Goal: Task Accomplishment & Management: Manage account settings

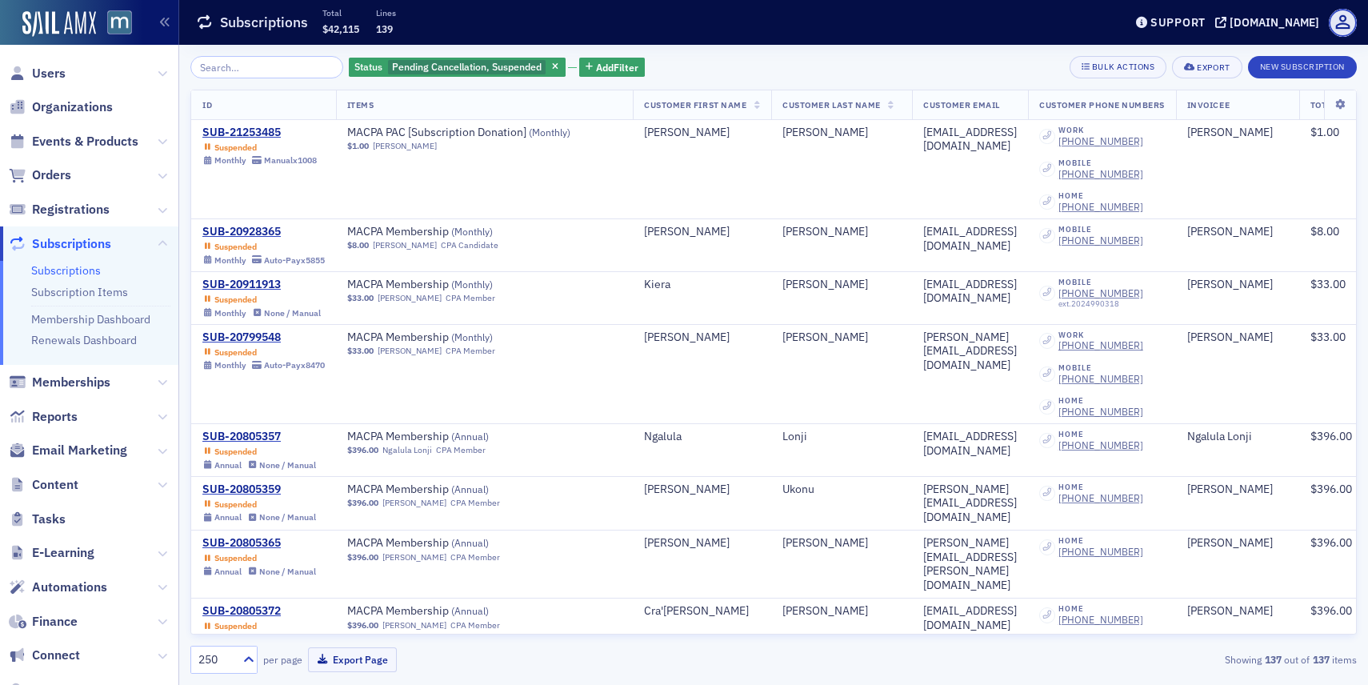
click at [72, 79] on span "Users" at bounding box center [89, 73] width 178 height 34
click at [50, 74] on span "Users" at bounding box center [49, 74] width 34 height 18
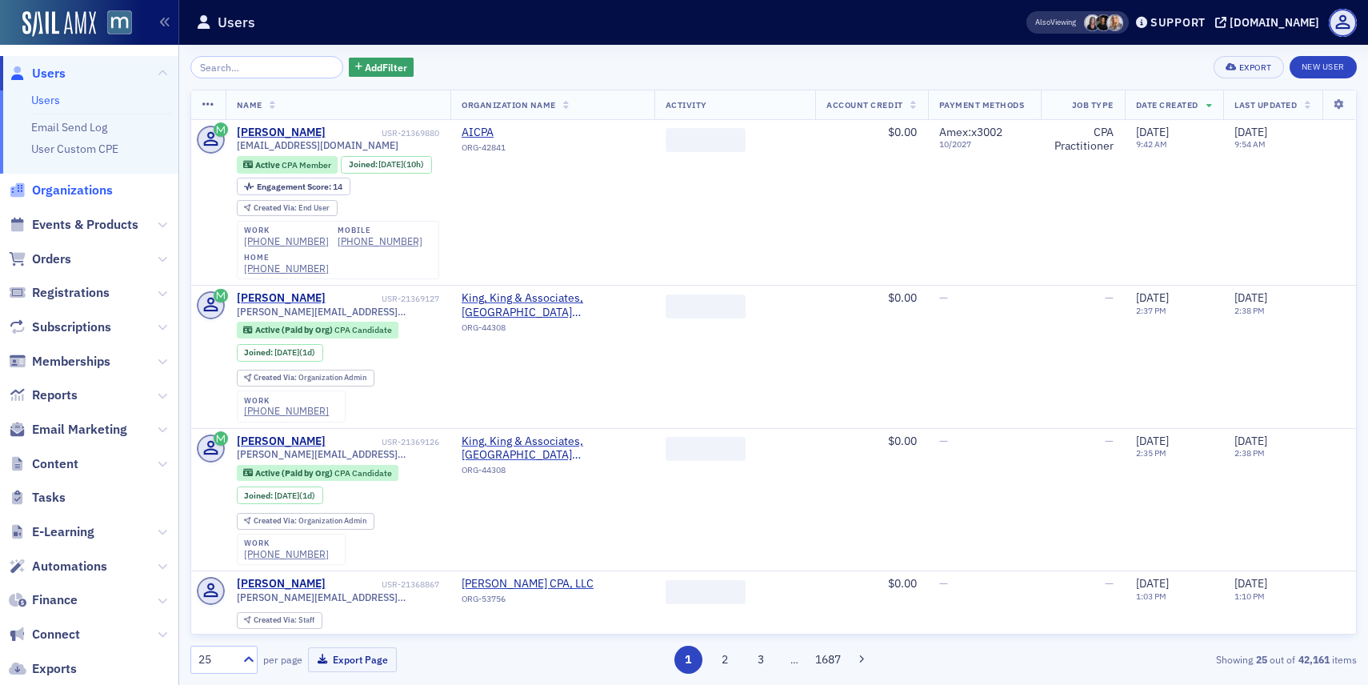
click at [78, 194] on span "Organizations" at bounding box center [72, 191] width 81 height 18
click at [230, 72] on input "search" at bounding box center [266, 67] width 153 height 22
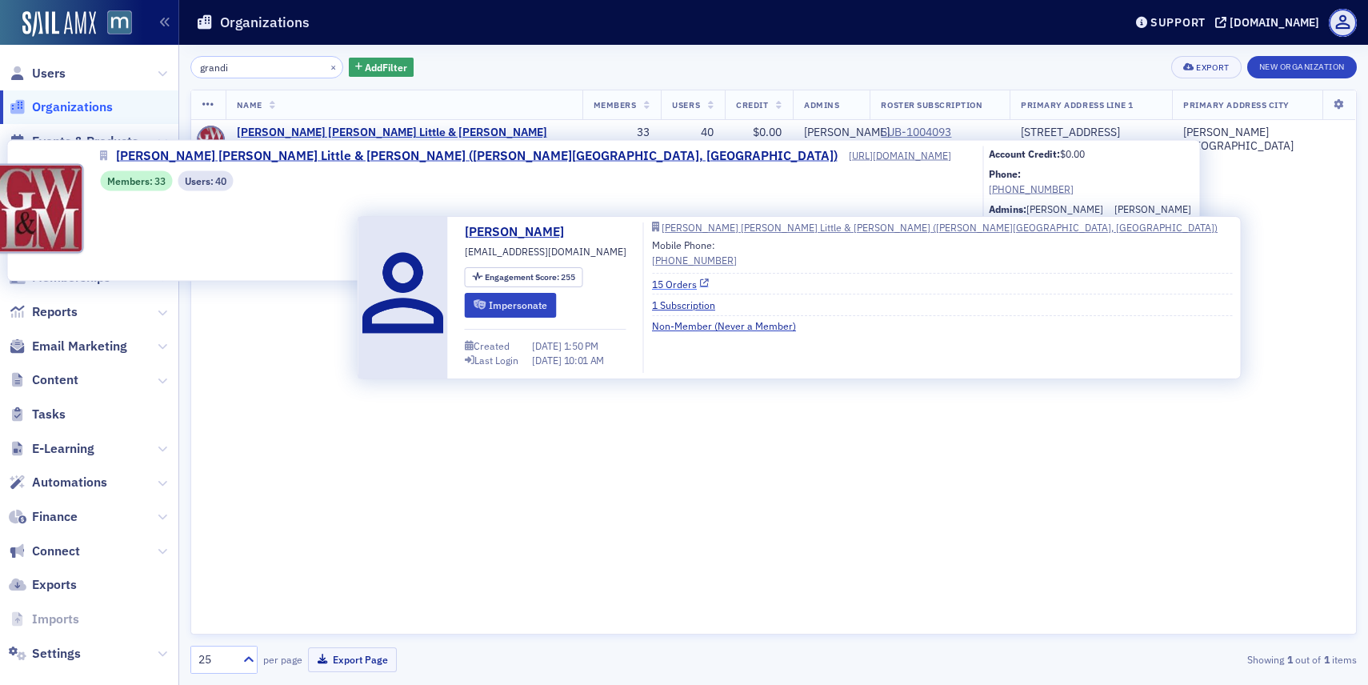
type input "grandi"
click at [666, 281] on link "15 Orders" at bounding box center [680, 284] width 57 height 14
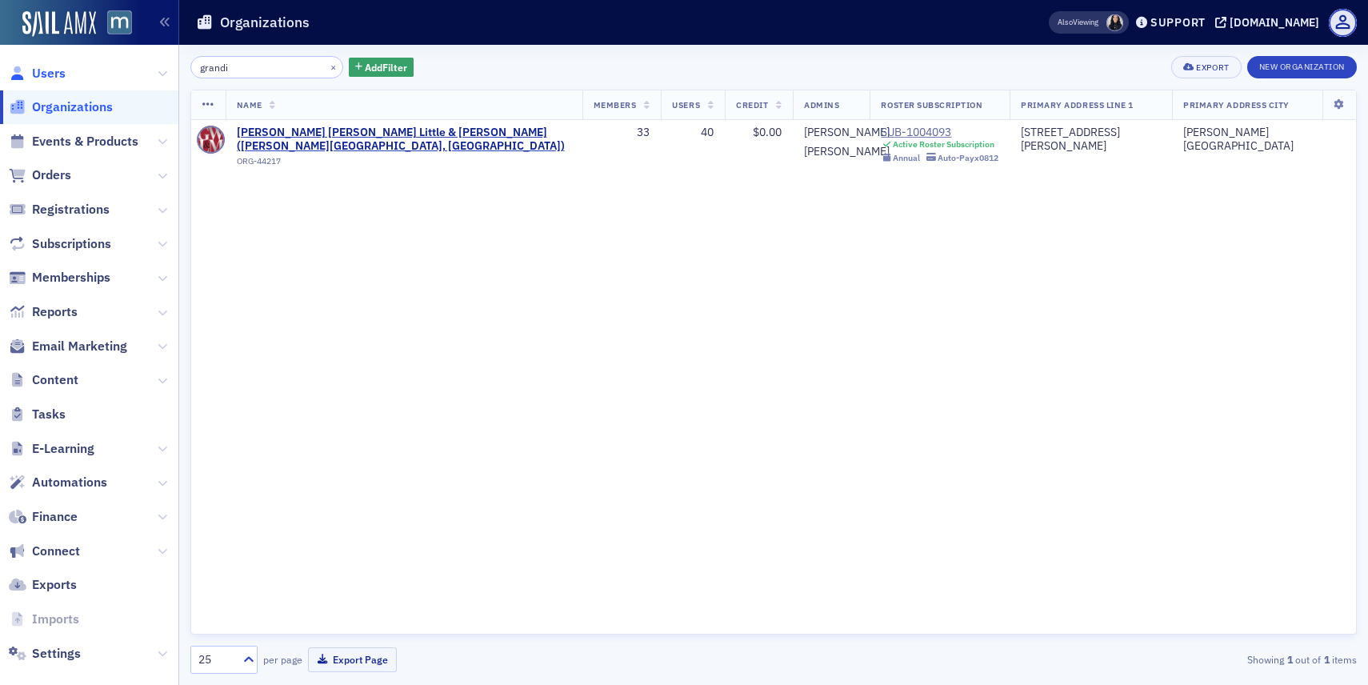
click at [62, 73] on span "Users" at bounding box center [49, 74] width 34 height 18
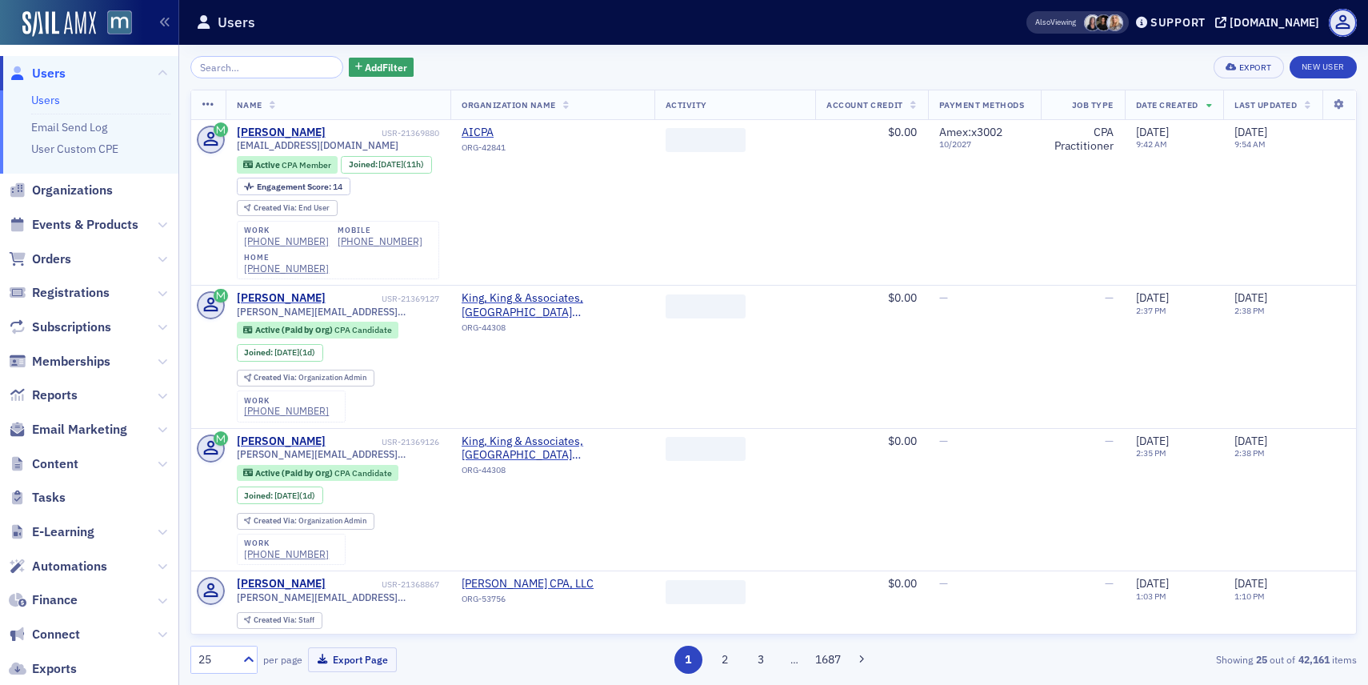
click at [313, 62] on input "search" at bounding box center [266, 67] width 153 height 22
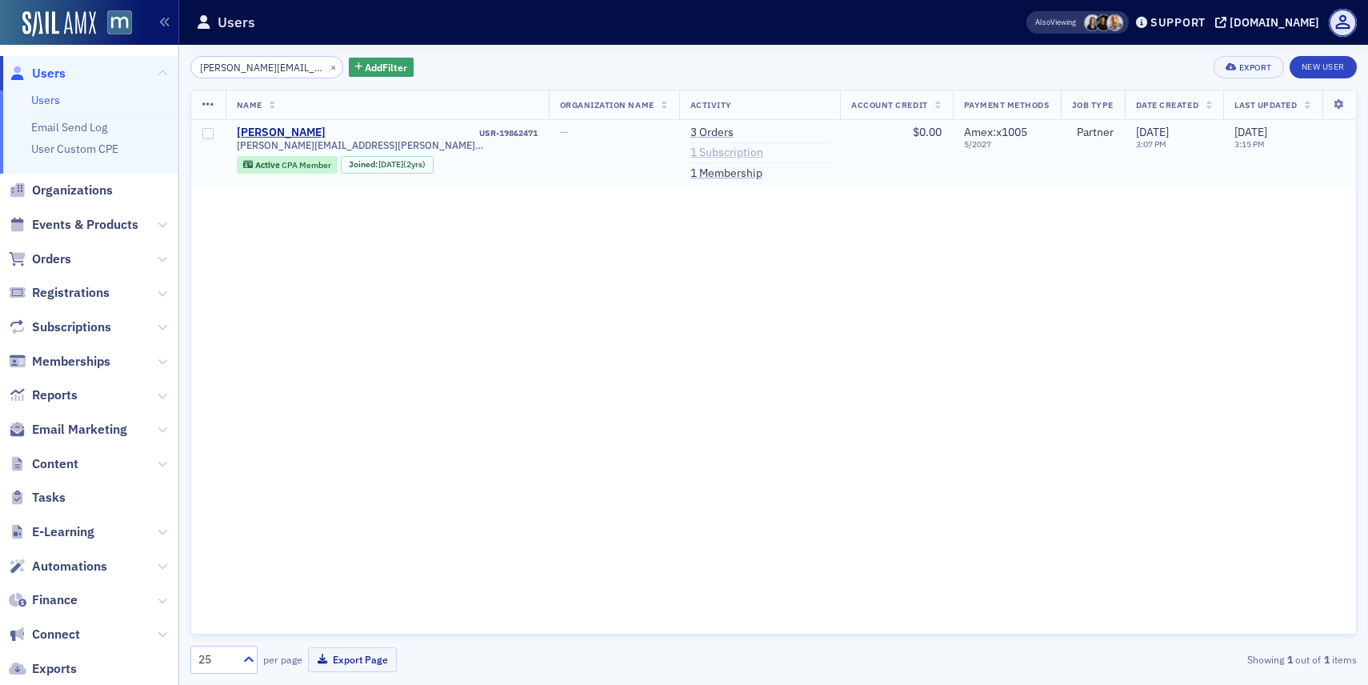
type input "jason.sevier@us.gt.com"
click at [690, 149] on link "1 Subscription" at bounding box center [726, 153] width 73 height 14
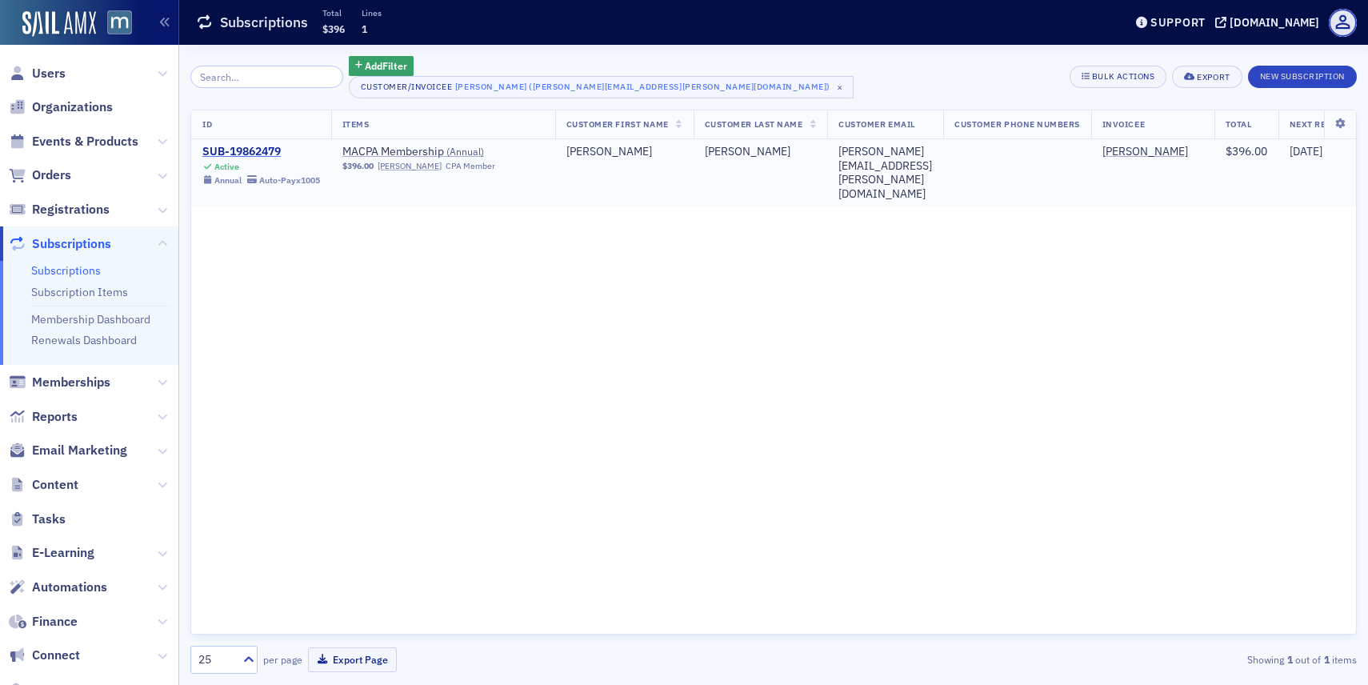
click at [284, 153] on div "SUB-19862479" at bounding box center [261, 152] width 118 height 14
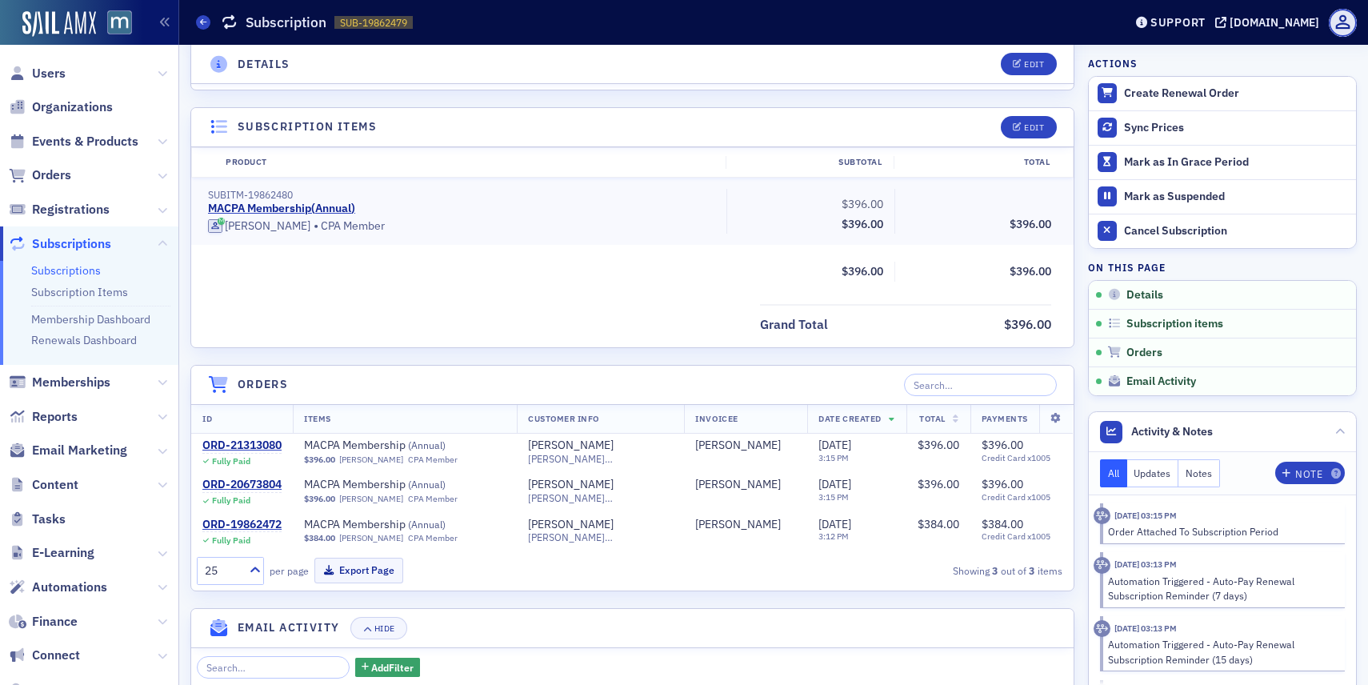
scroll to position [365, 0]
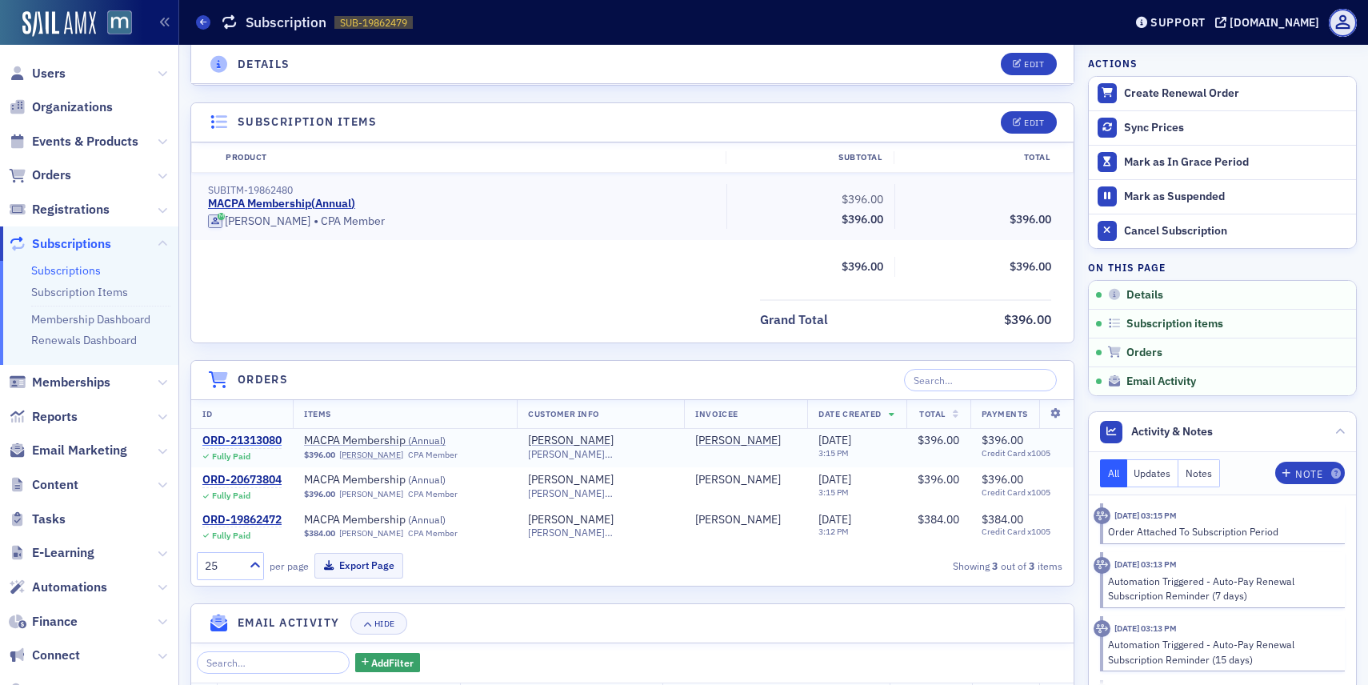
click at [271, 444] on div "ORD-21313080" at bounding box center [241, 441] width 79 height 14
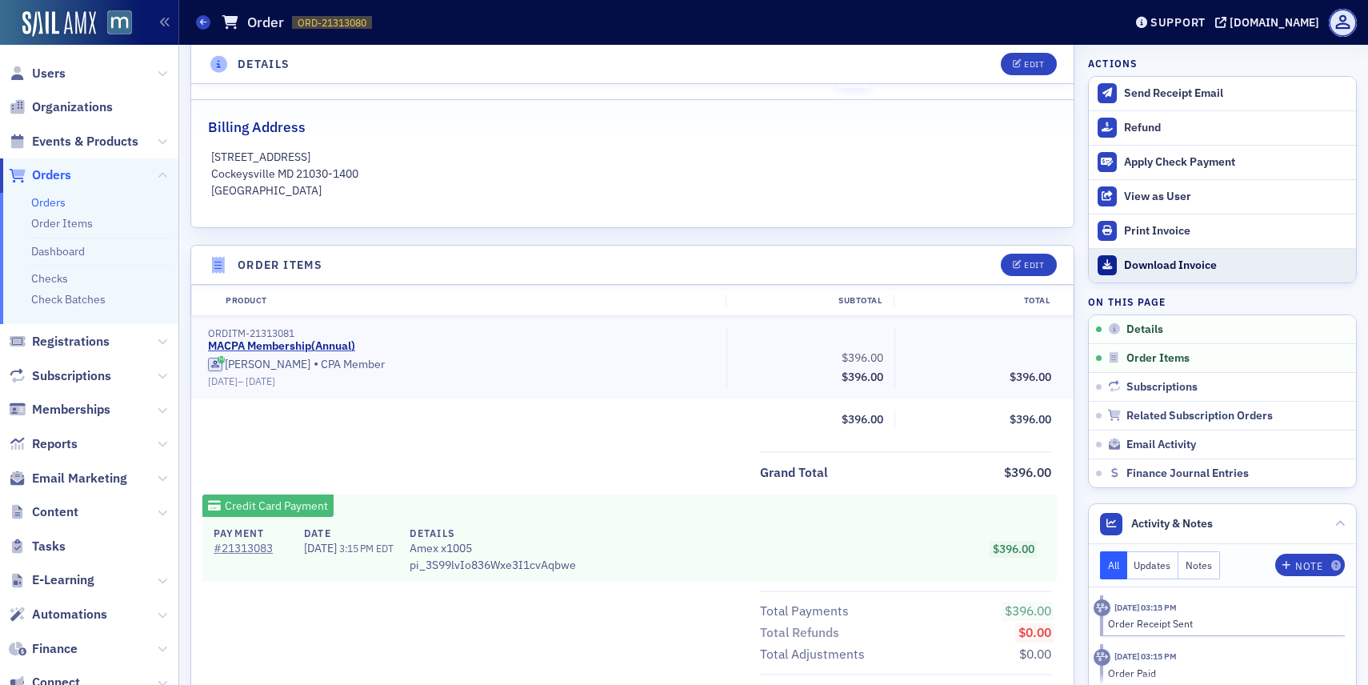
click at [1165, 264] on div "Download Invoice" at bounding box center [1236, 265] width 224 height 14
click at [41, 74] on span "Users" at bounding box center [49, 74] width 34 height 18
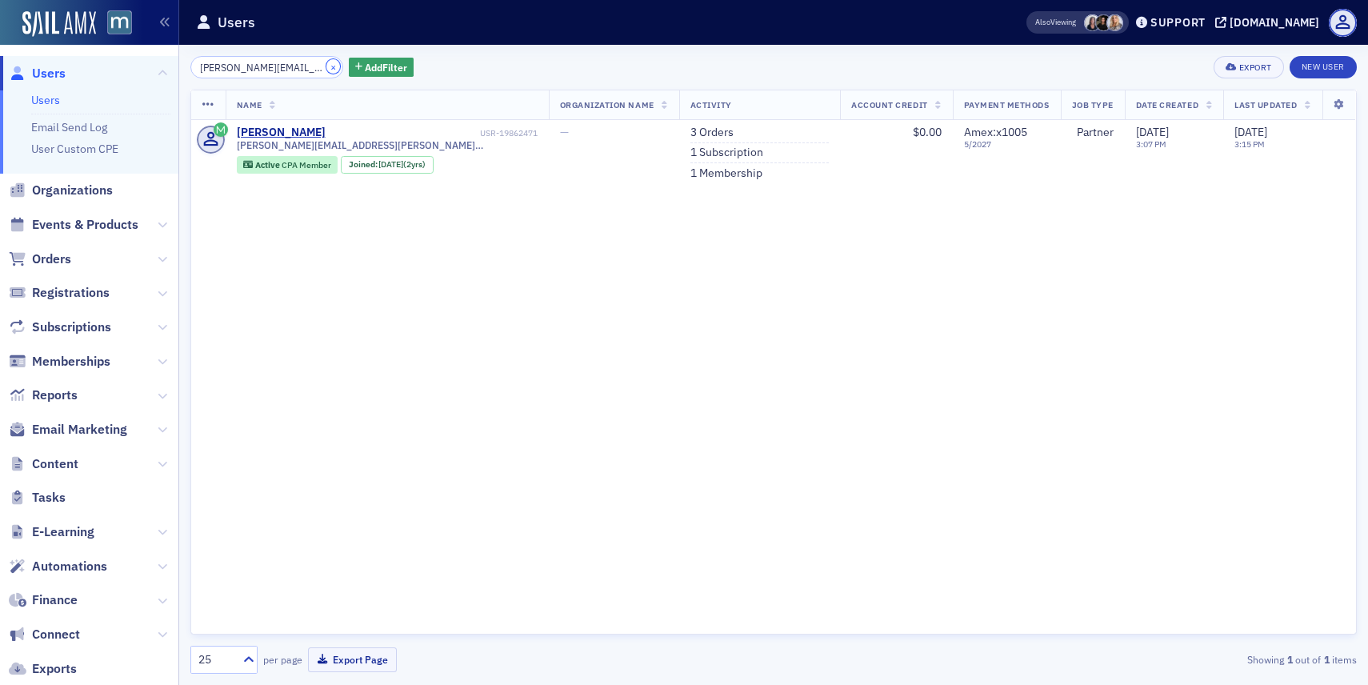
click at [326, 68] on button "×" at bounding box center [333, 66] width 14 height 14
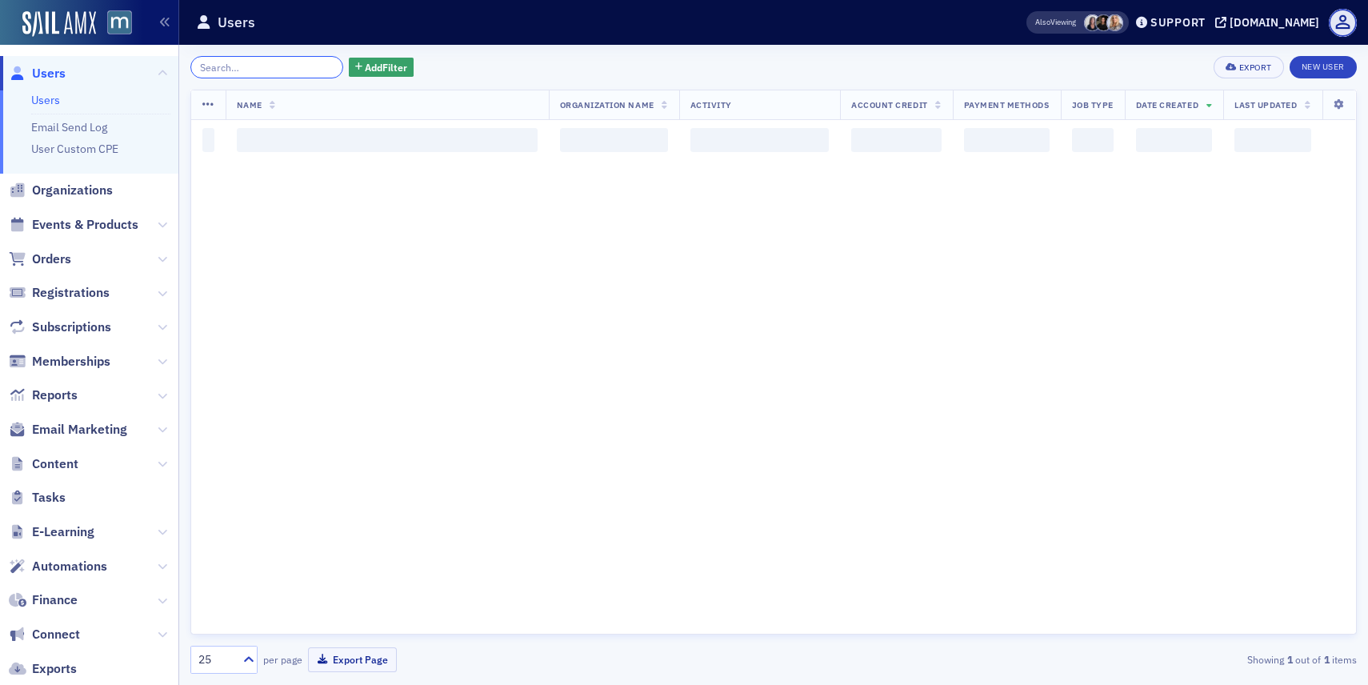
click at [298, 66] on input "search" at bounding box center [266, 67] width 153 height 22
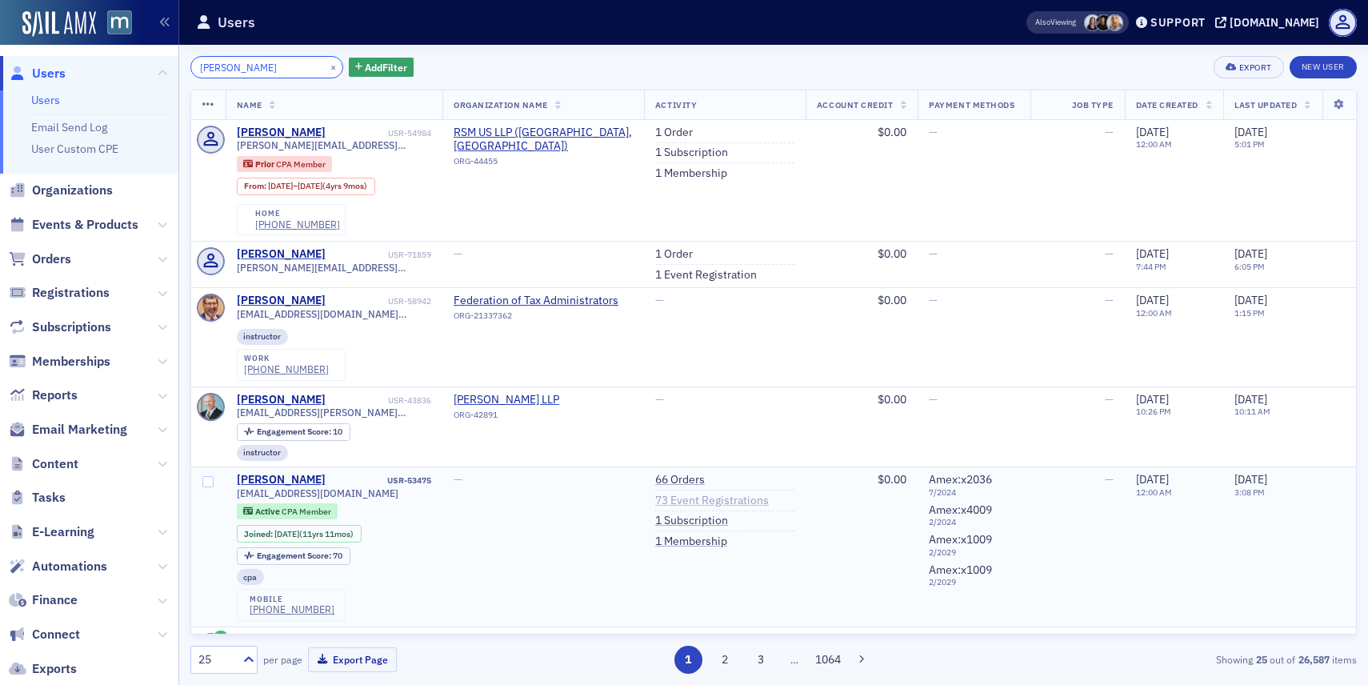
type input "Brian O"
click at [690, 506] on link "73 Event Registrations" at bounding box center [712, 501] width 114 height 14
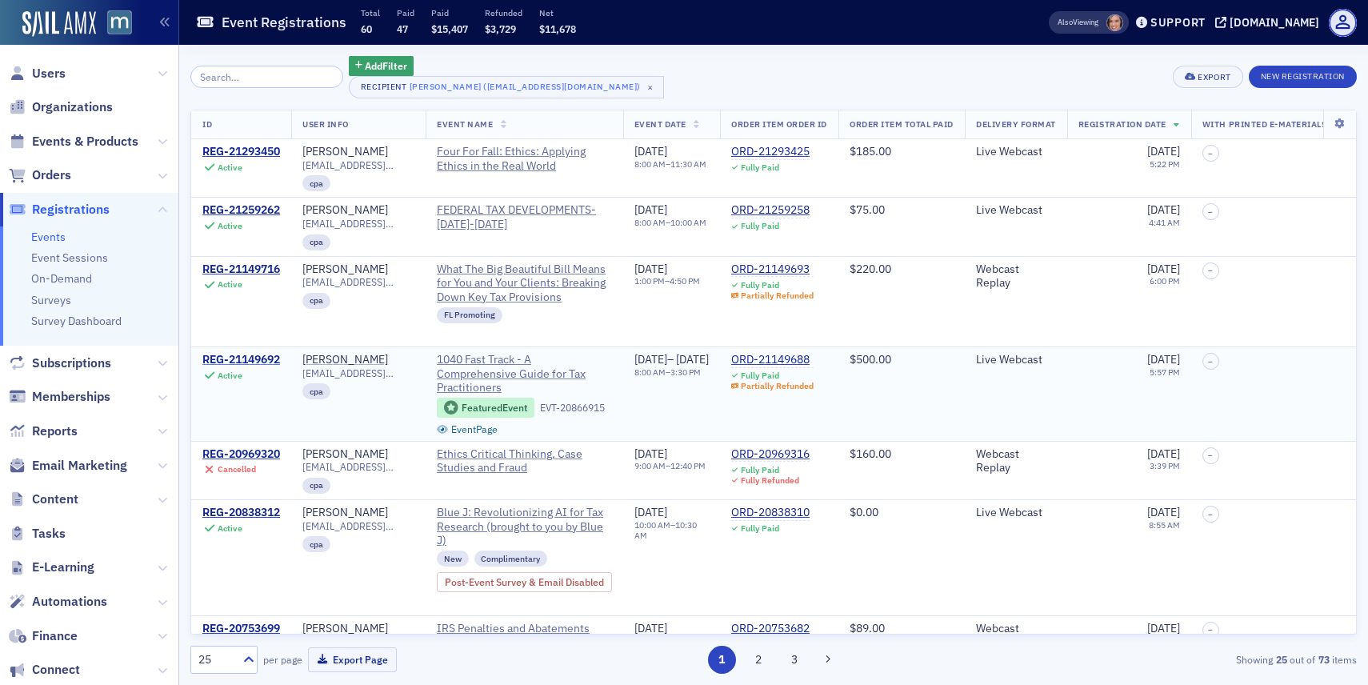
click at [274, 367] on div "REG-21149692" at bounding box center [241, 360] width 78 height 14
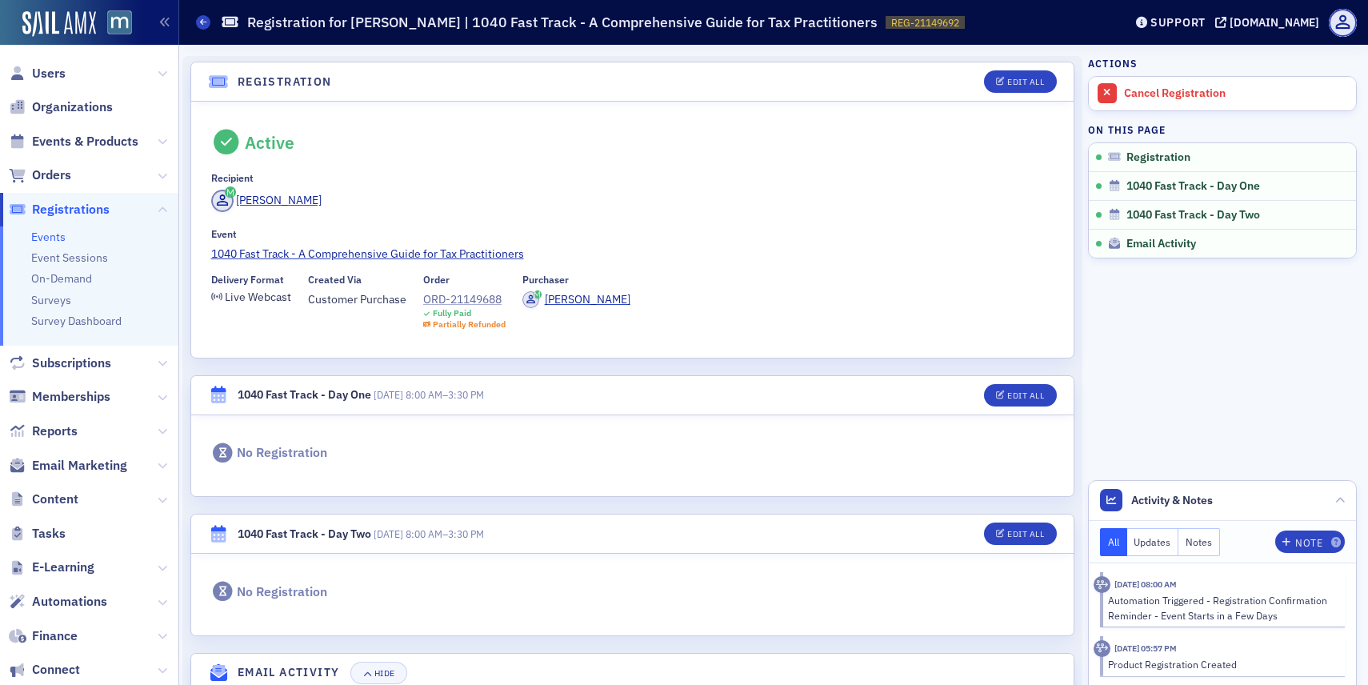
click at [476, 301] on div "ORD-21149688" at bounding box center [464, 299] width 82 height 17
click at [51, 74] on span "Users" at bounding box center [49, 74] width 34 height 18
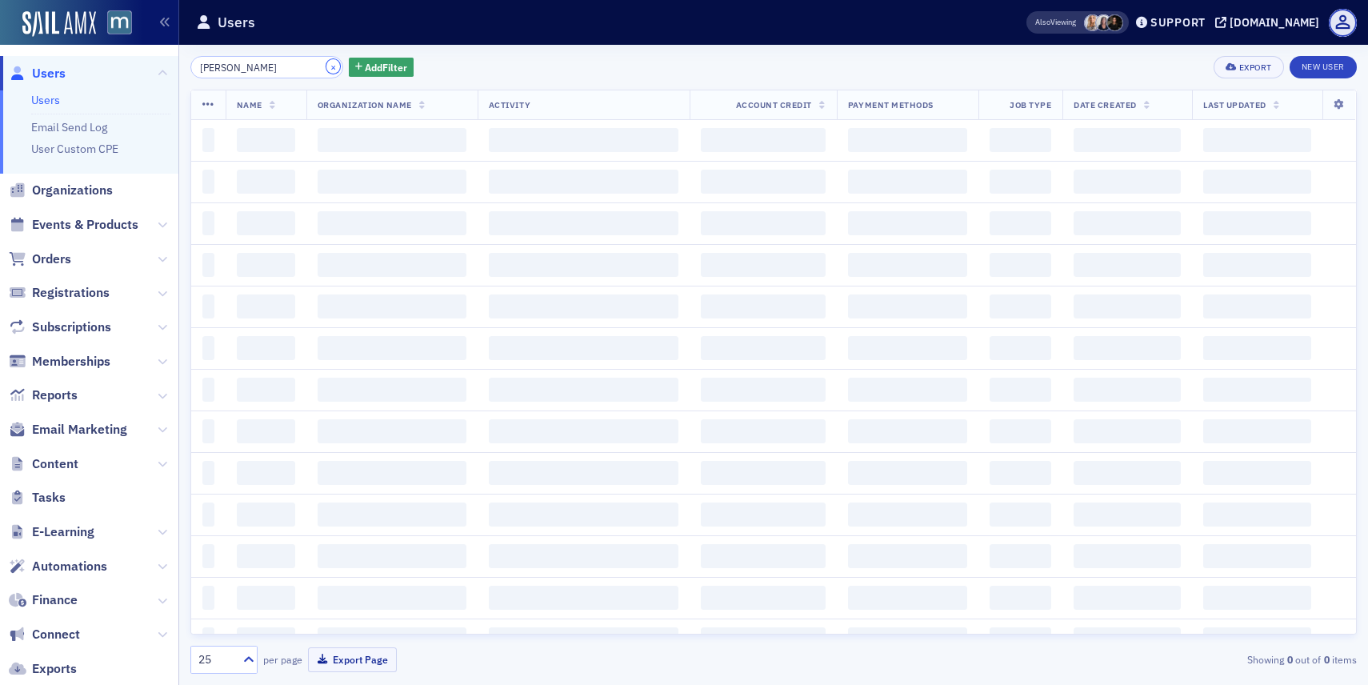
click at [326, 66] on button "×" at bounding box center [333, 66] width 14 height 14
click at [310, 66] on input "Brian O" at bounding box center [266, 67] width 153 height 22
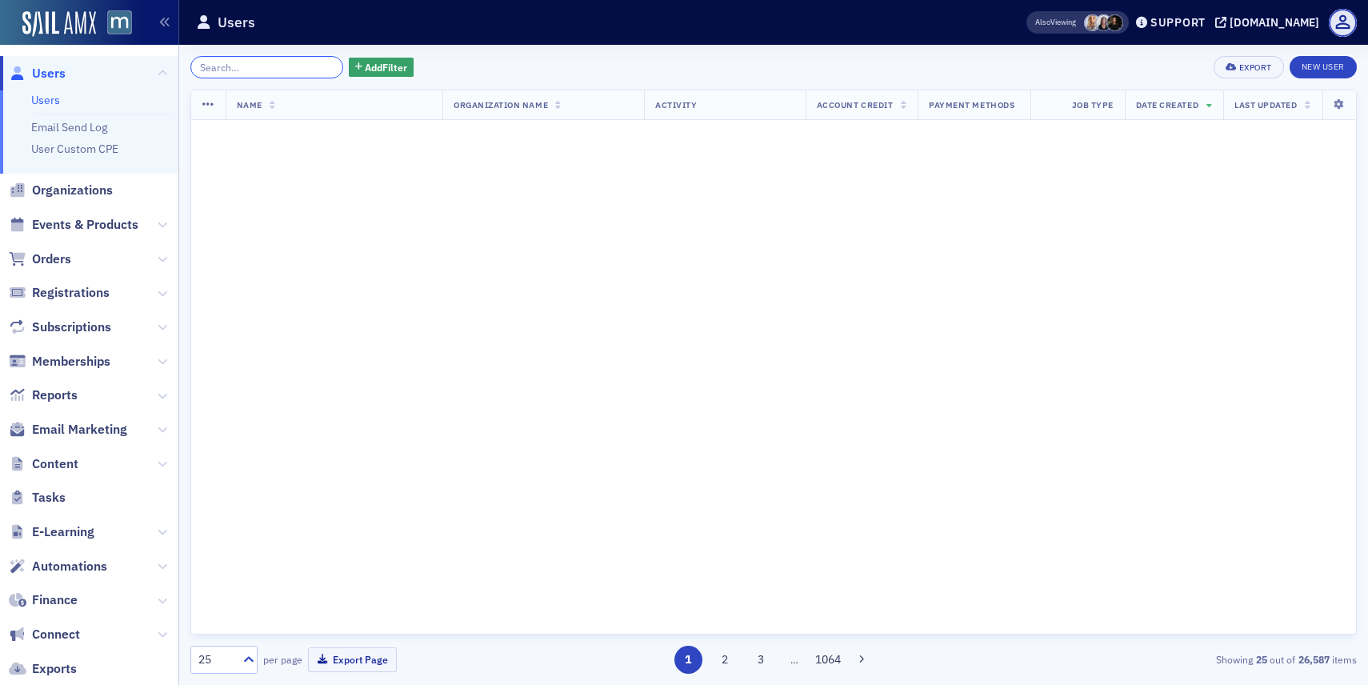
click at [310, 66] on input "search" at bounding box center [266, 67] width 153 height 22
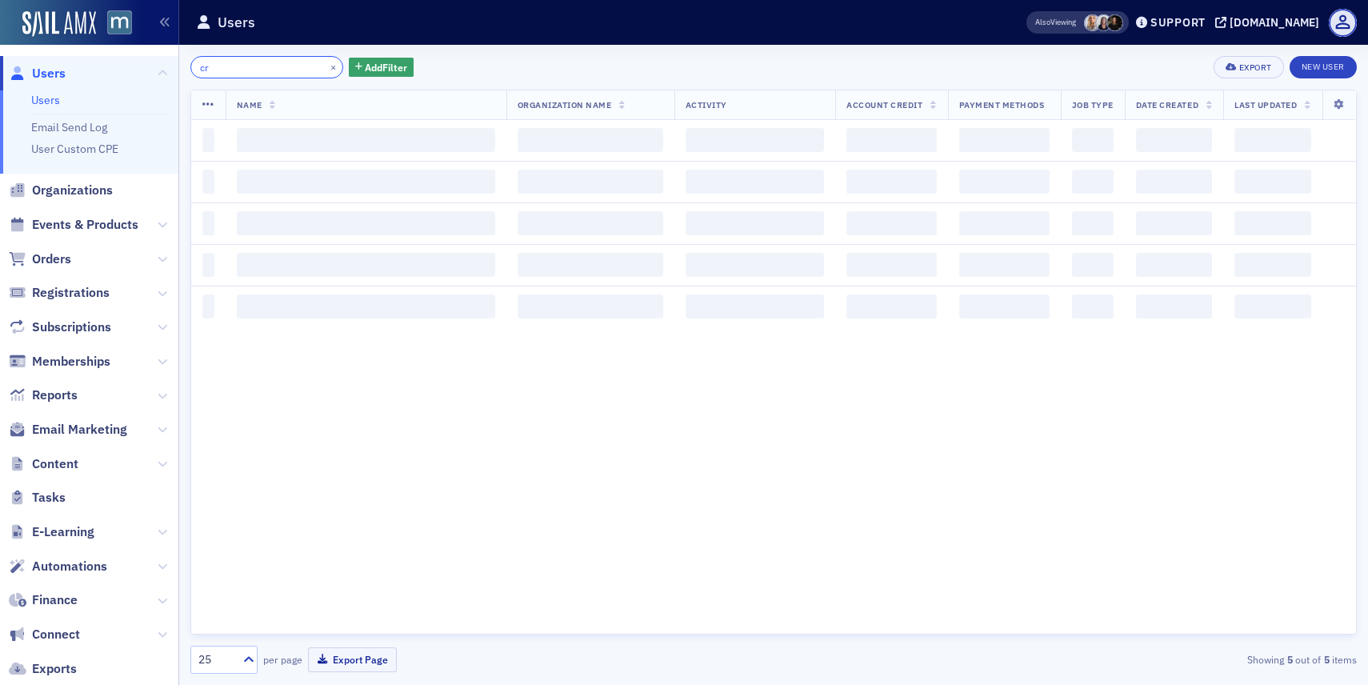
type input "c"
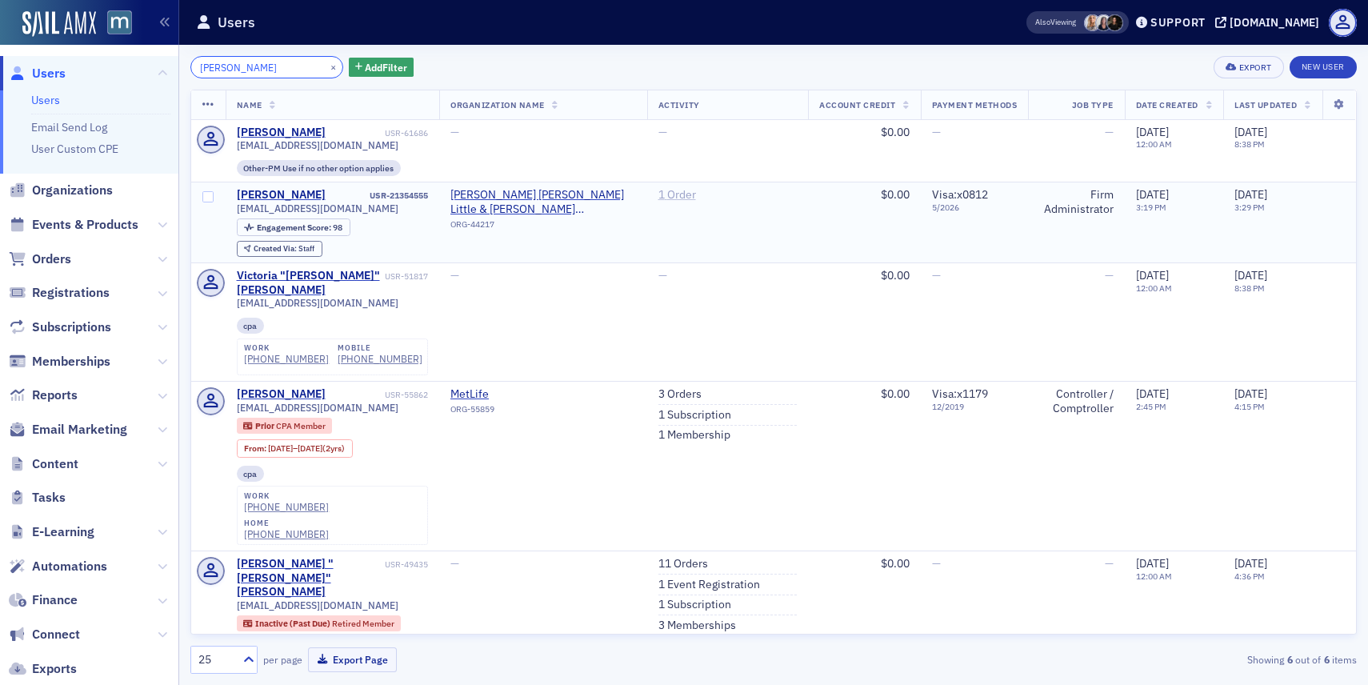
type input "crone"
click at [658, 198] on link "1 Order" at bounding box center [677, 195] width 38 height 14
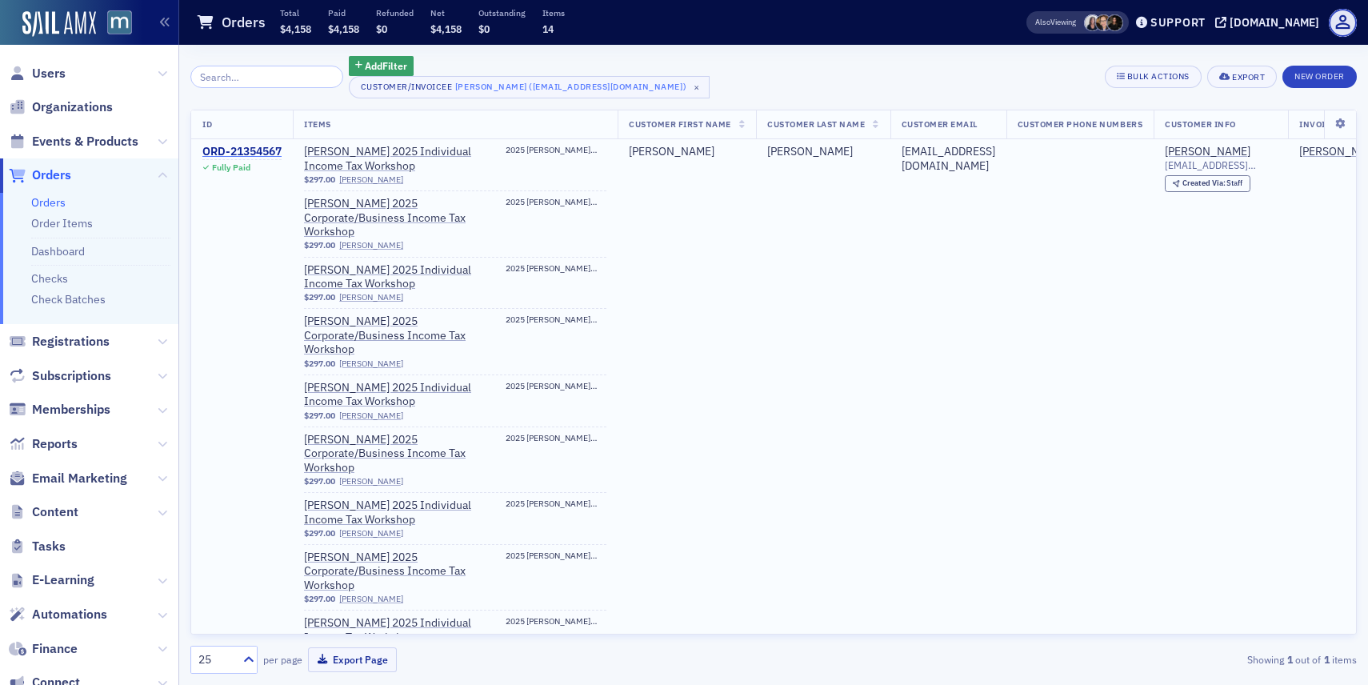
click at [256, 149] on div "ORD-21354567" at bounding box center [241, 152] width 79 height 14
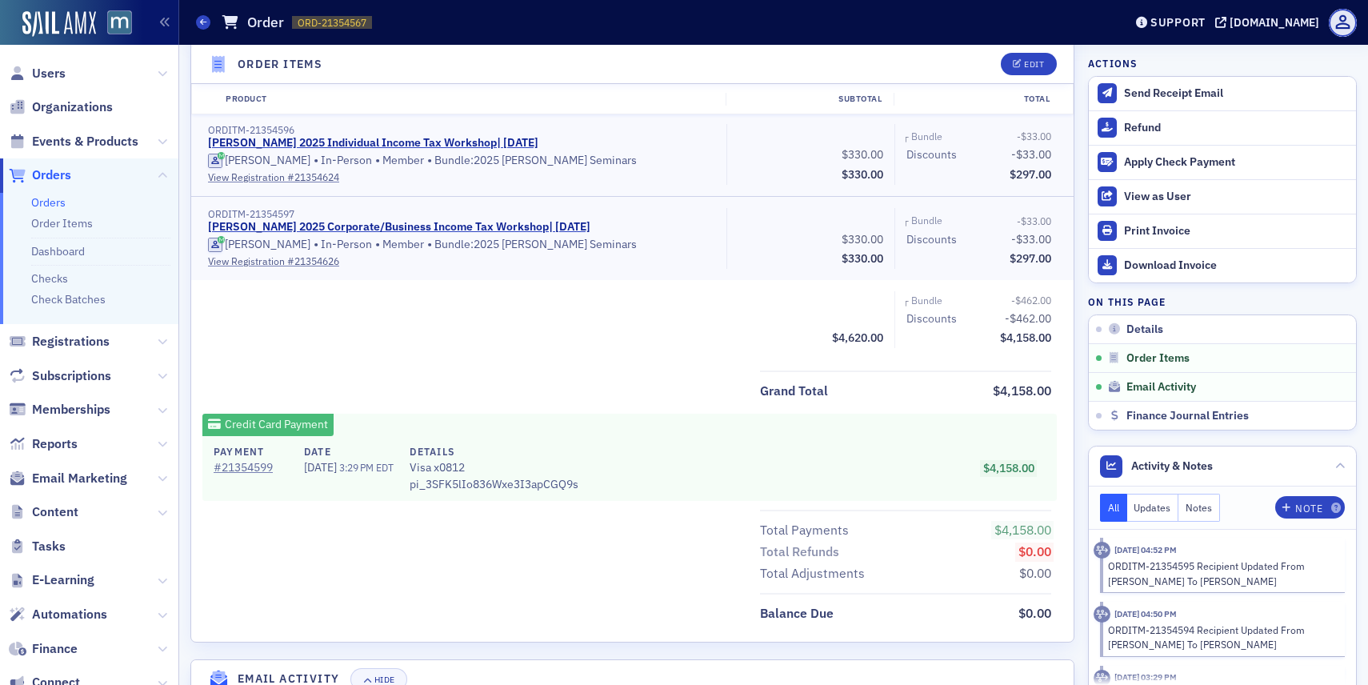
scroll to position [1584, 0]
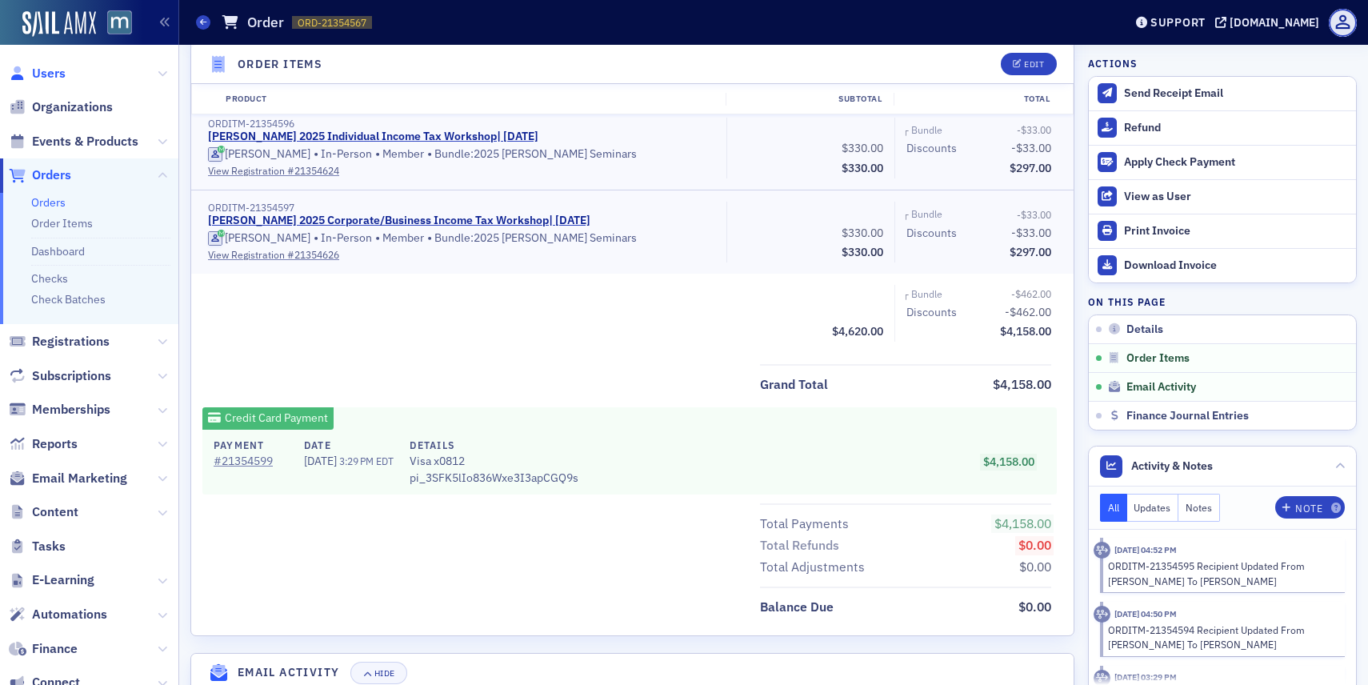
click at [54, 75] on span "Users" at bounding box center [49, 74] width 34 height 18
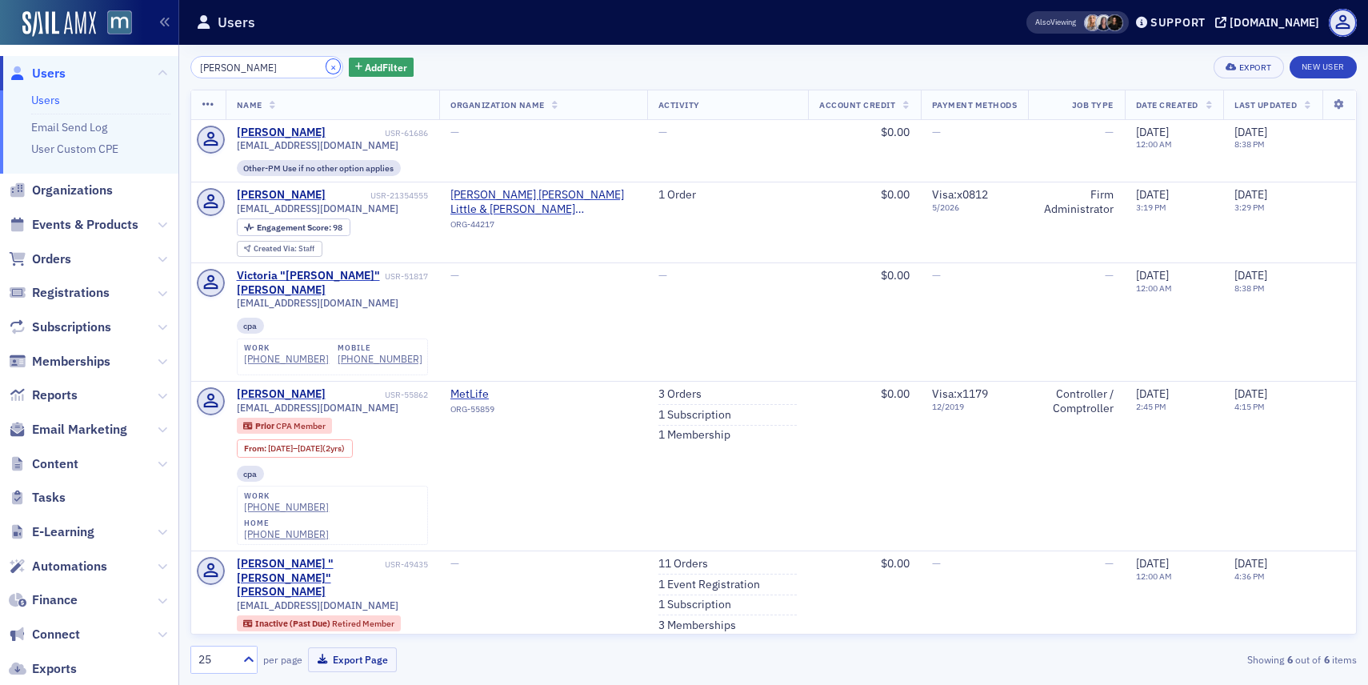
click at [326, 62] on button "×" at bounding box center [333, 66] width 14 height 14
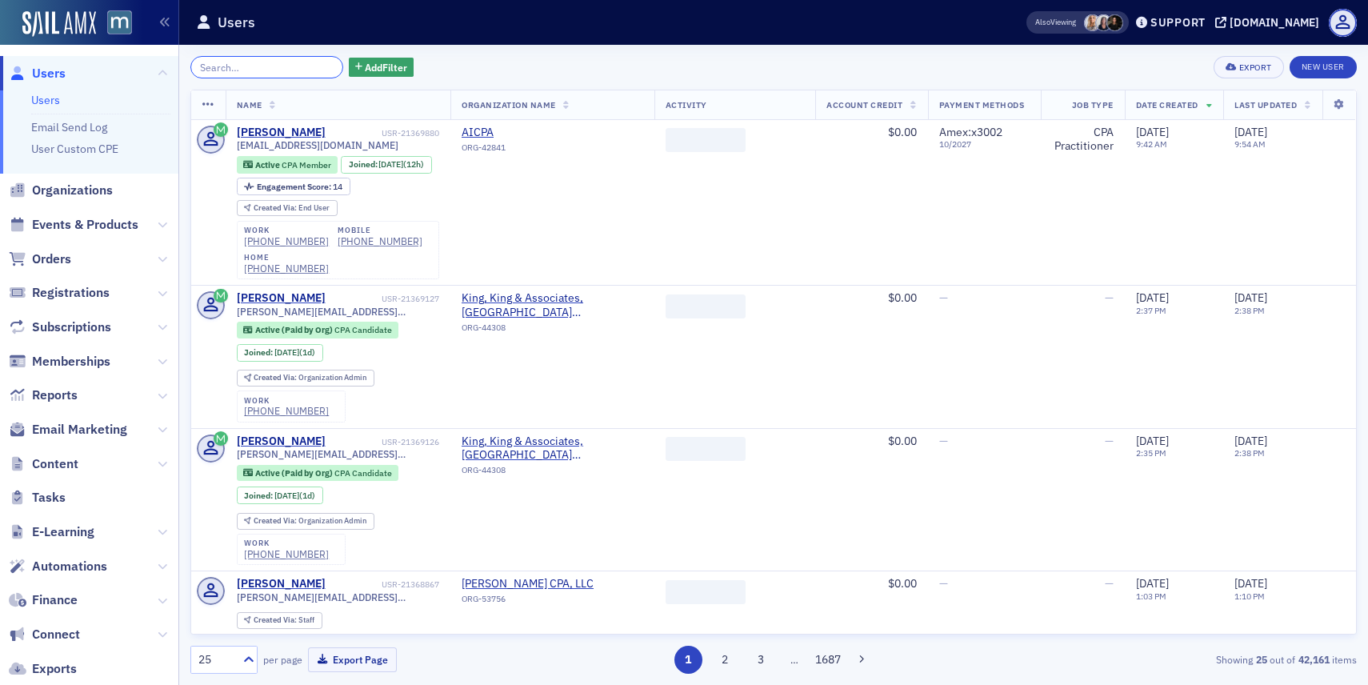
click at [306, 62] on input "search" at bounding box center [266, 67] width 153 height 22
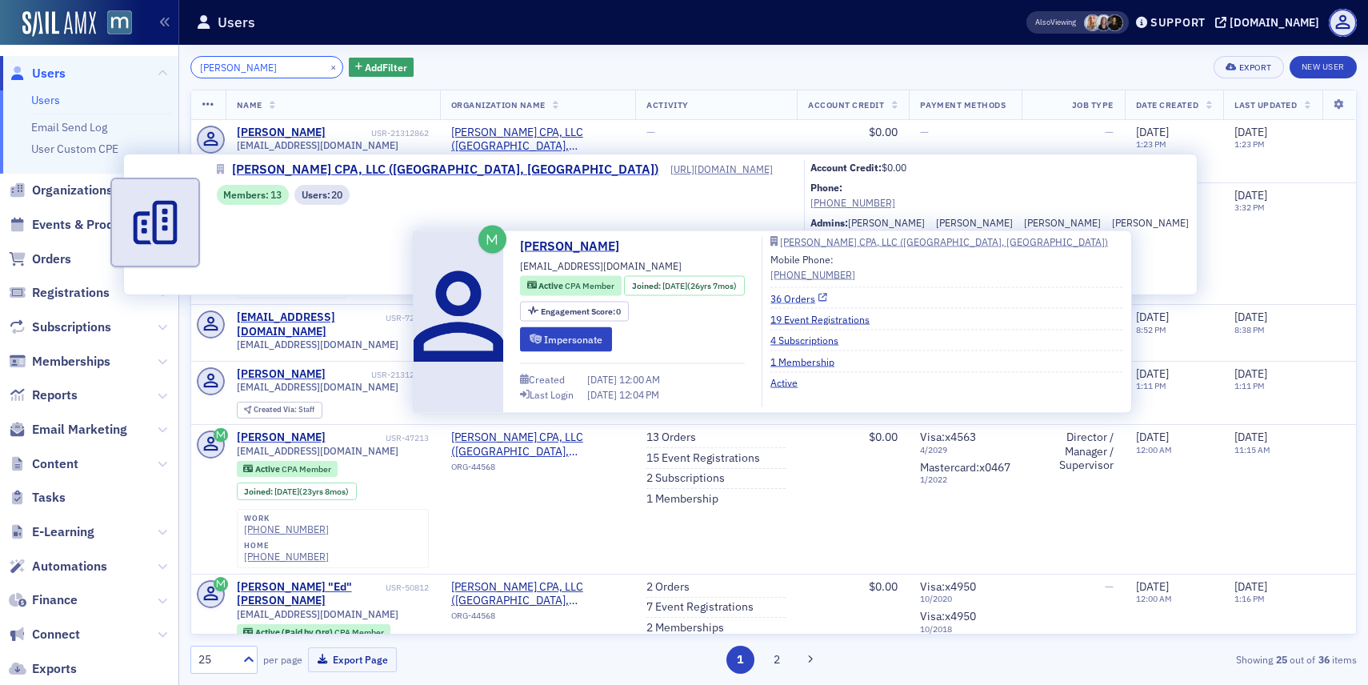
type input "kullman"
click at [790, 293] on link "36 Orders" at bounding box center [798, 297] width 57 height 14
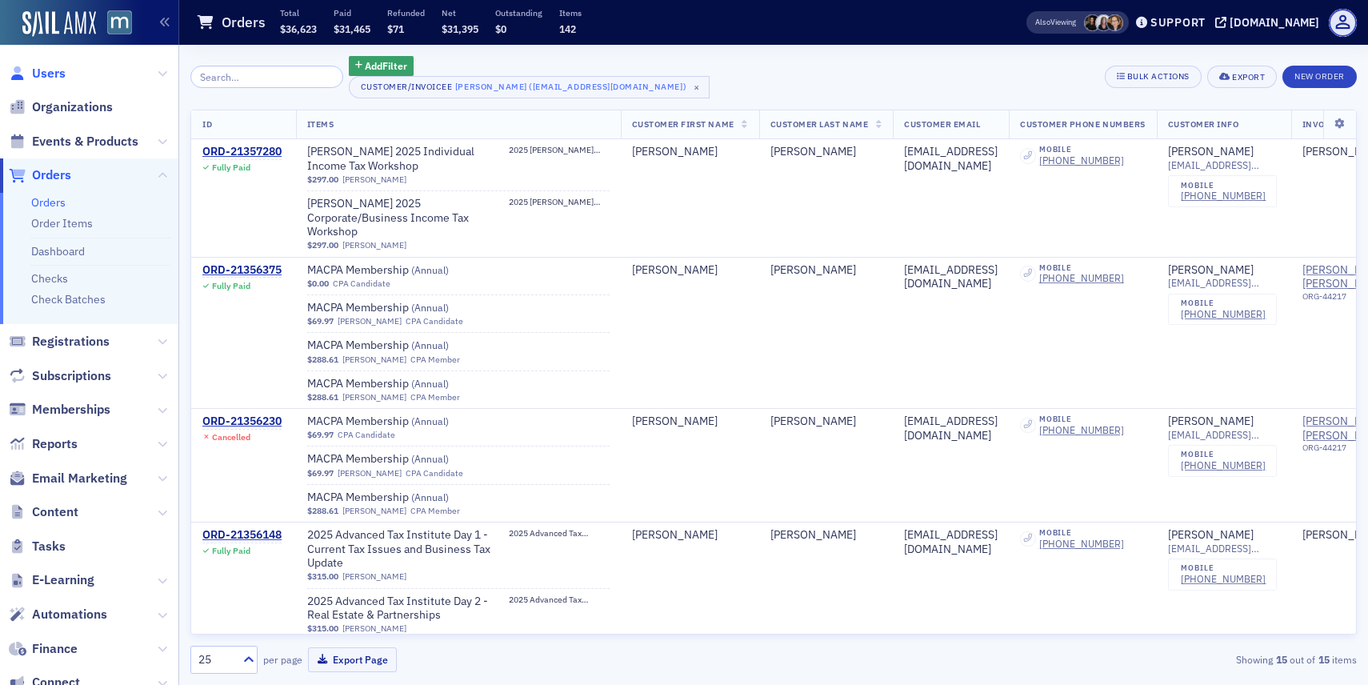
click at [56, 73] on span "Users" at bounding box center [49, 74] width 34 height 18
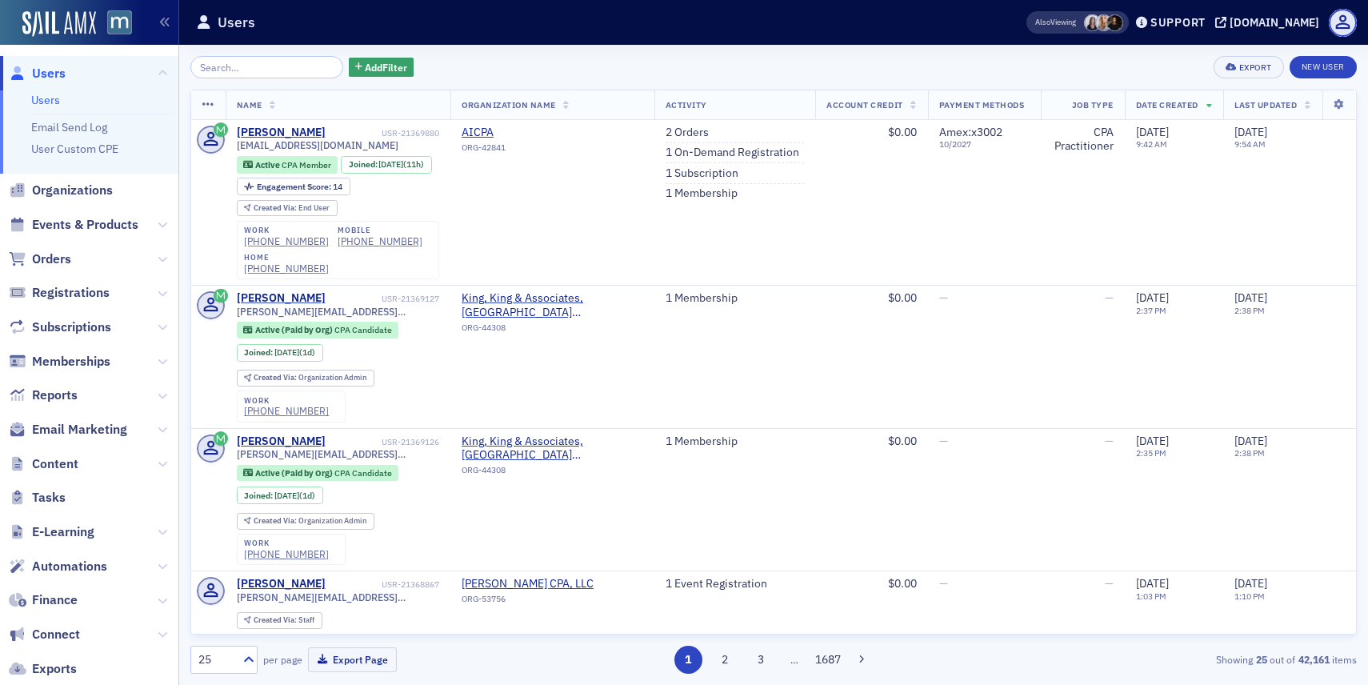
click at [266, 72] on input "search" at bounding box center [266, 67] width 153 height 22
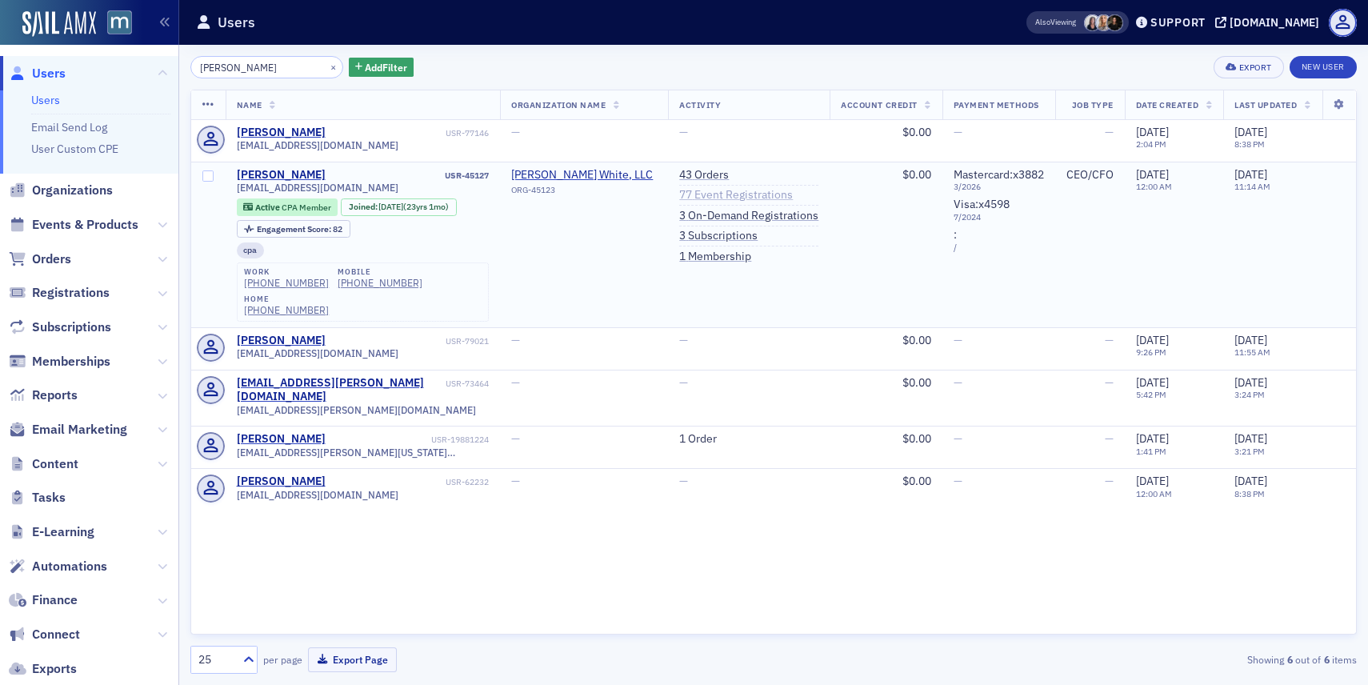
type input "Hemi Lee-Gallagher"
click at [728, 198] on link "77 Event Registrations" at bounding box center [736, 195] width 114 height 14
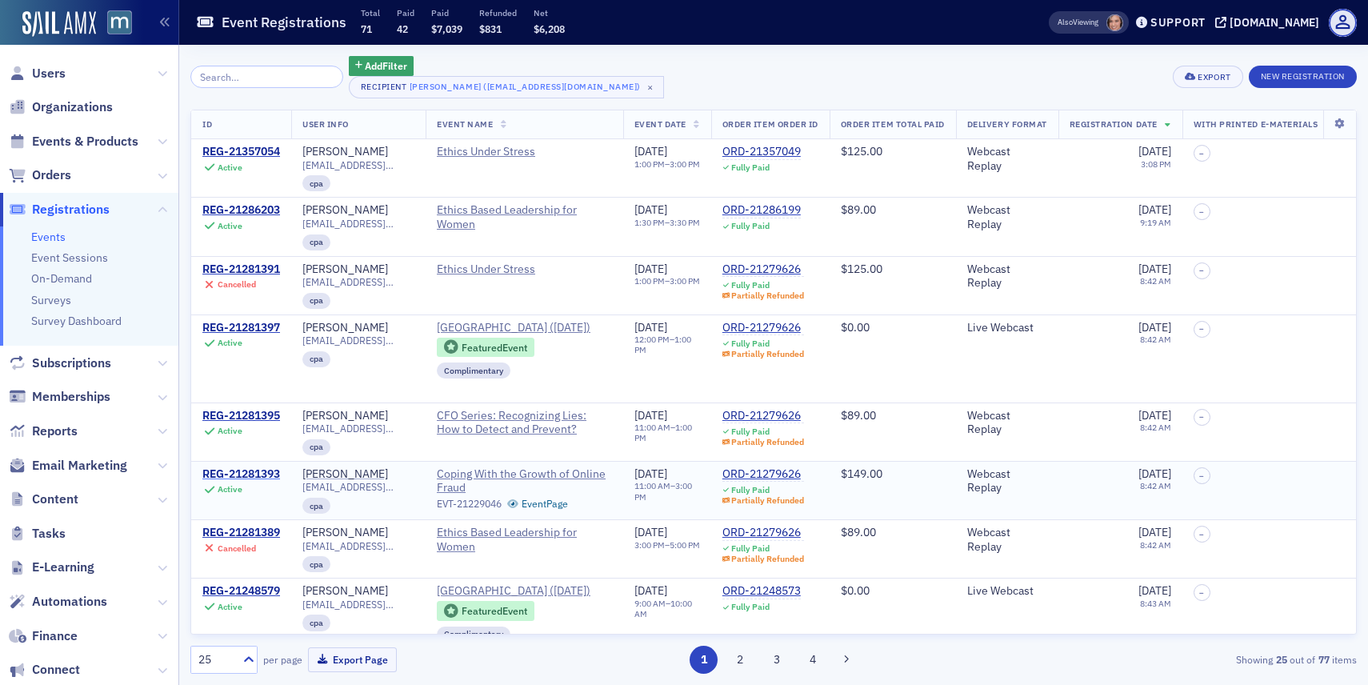
click at [270, 482] on div "REG-21281393" at bounding box center [241, 474] width 78 height 14
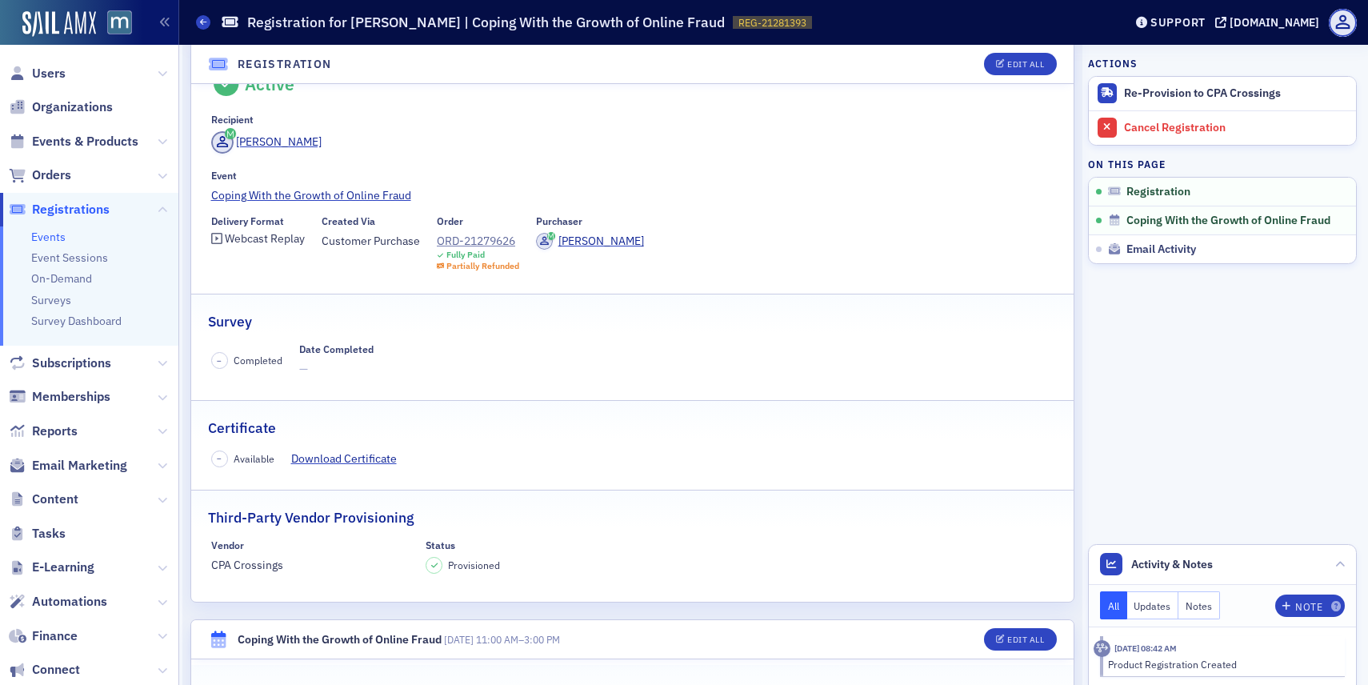
scroll to position [82, 0]
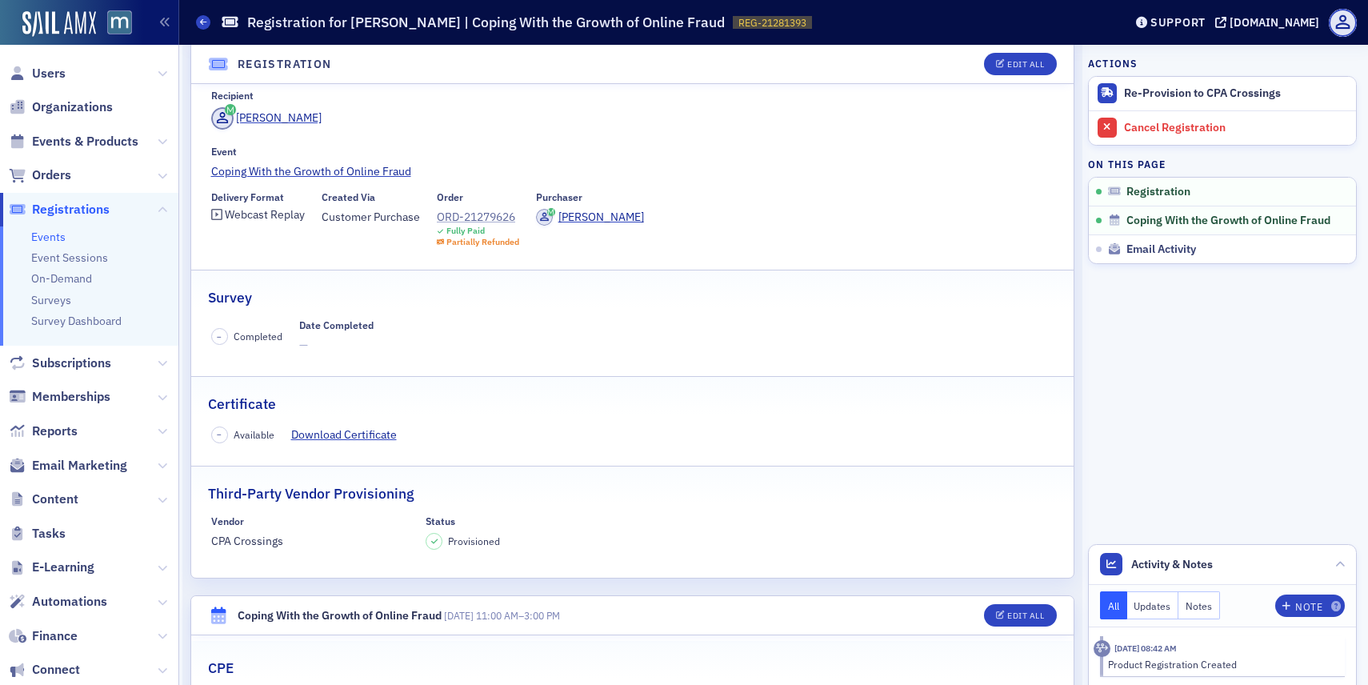
click at [501, 217] on div "ORD-21279626" at bounding box center [478, 217] width 82 height 17
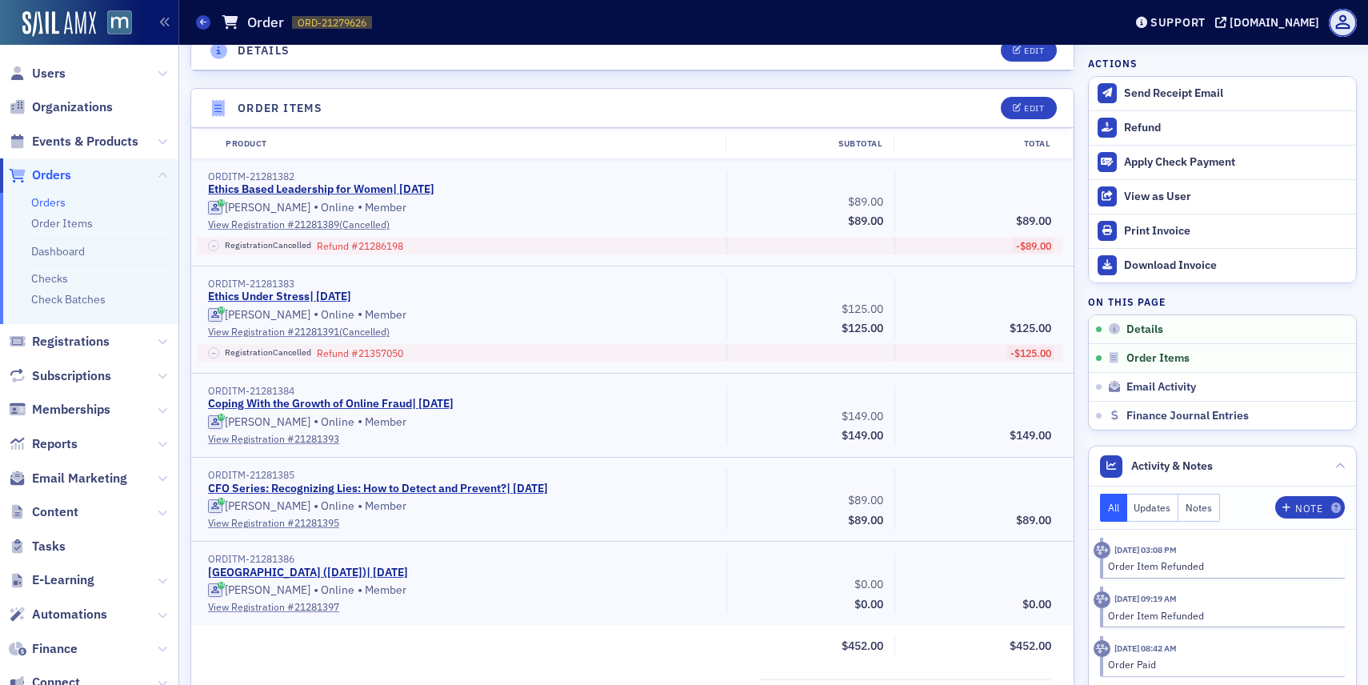
scroll to position [533, 0]
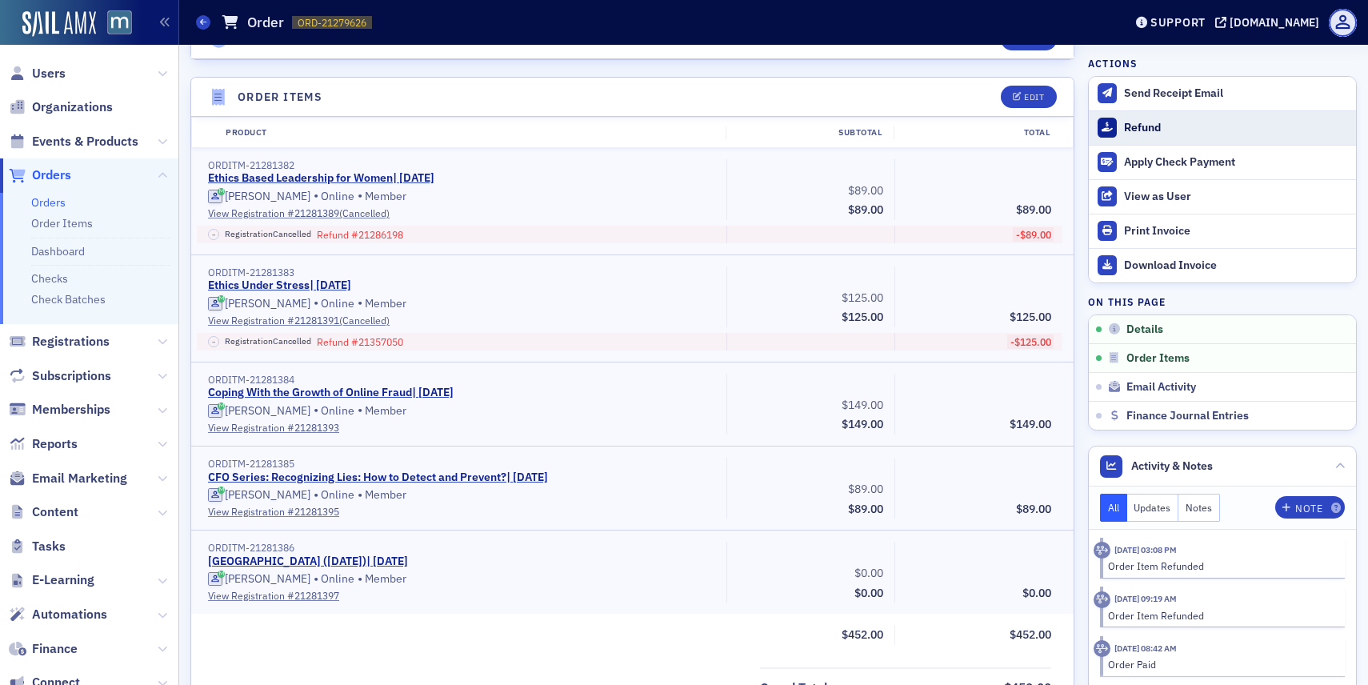
click at [1150, 118] on button "Refund" at bounding box center [1222, 127] width 267 height 34
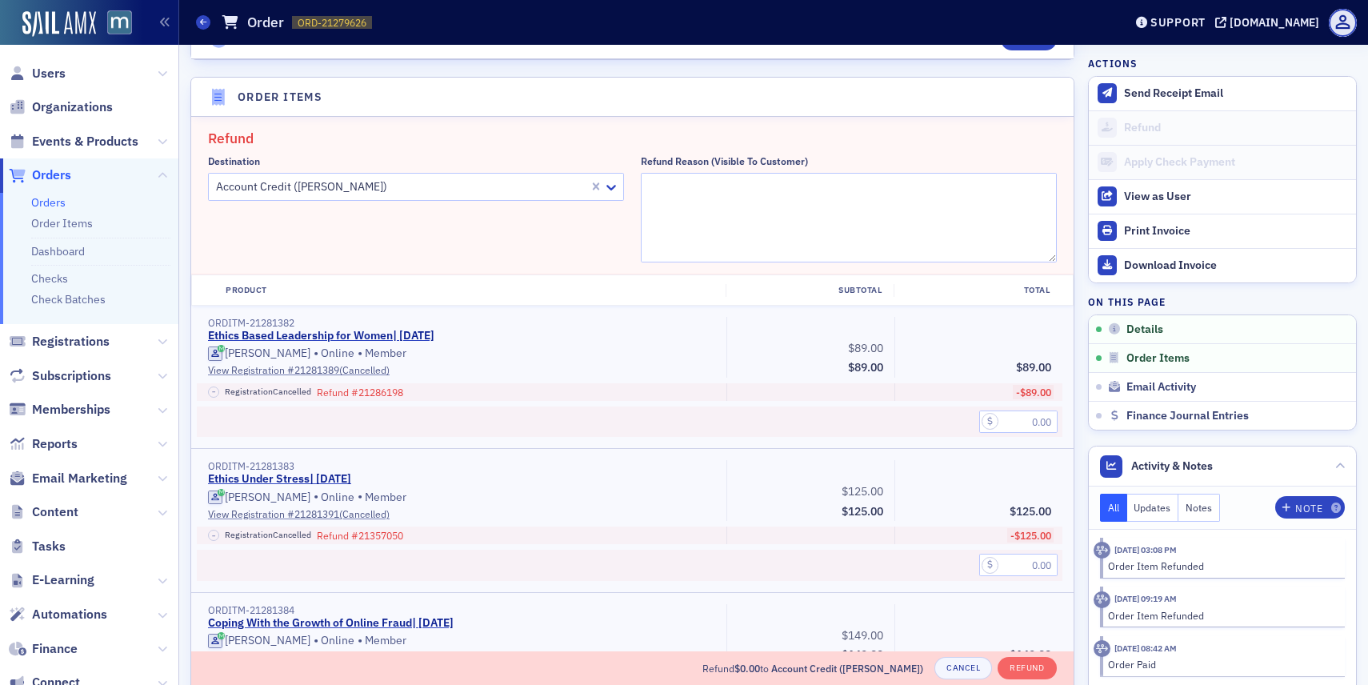
scroll to position [557, 0]
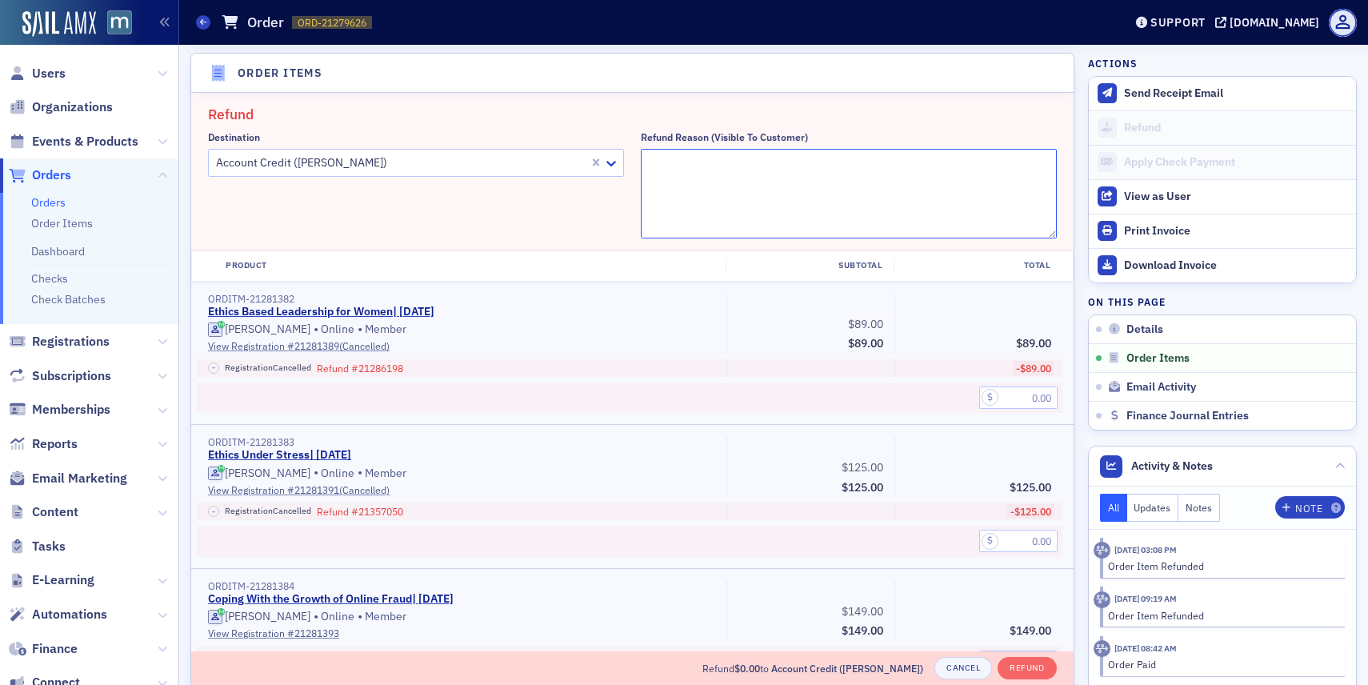
click at [691, 180] on textarea "Refund Reason (Visible to Customer)" at bounding box center [849, 194] width 416 height 90
paste textarea "Hi. I need to reschedule the Coping with Growth of Online Fraud from 10/23/25 t…"
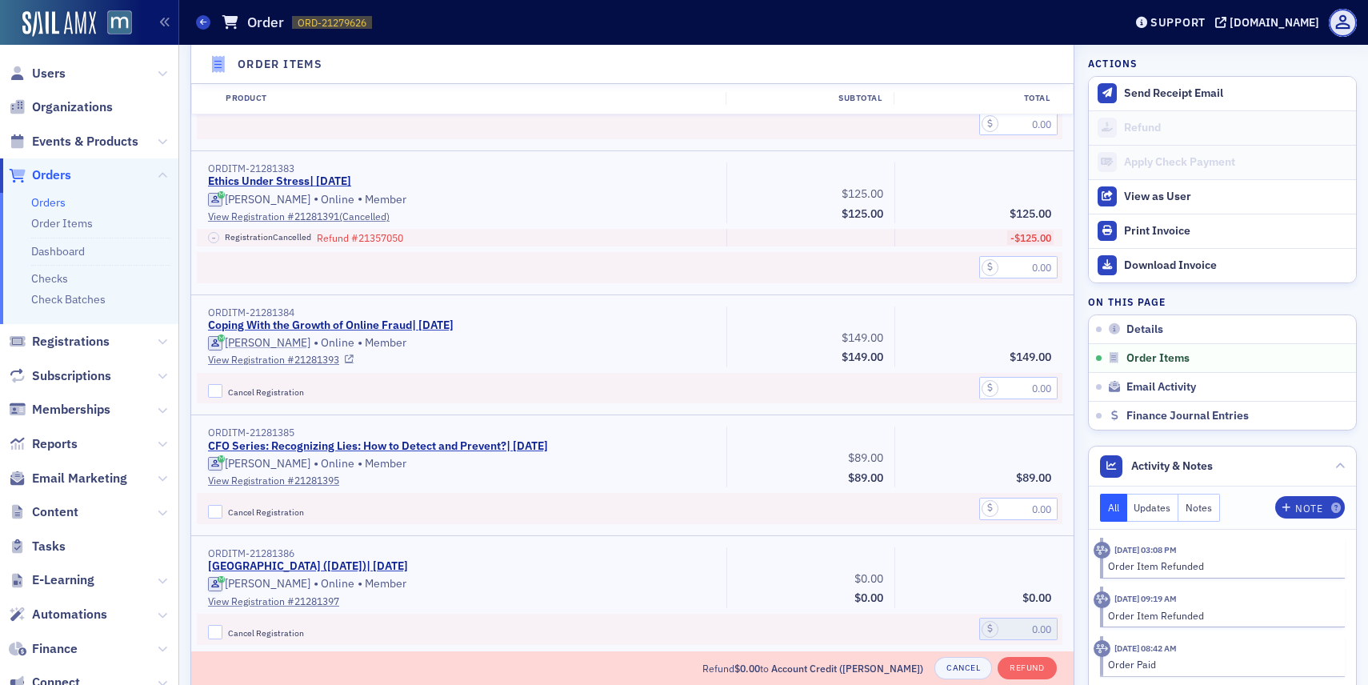
scroll to position [831, 0]
type textarea ""Hi. I need to reschedule the Coping with Growth of Online Fraud from 10/23/25 …"
click at [1005, 390] on input "text" at bounding box center [1018, 387] width 78 height 22
type input "149.00"
click at [211, 386] on input "Cancel Registration" at bounding box center [215, 390] width 14 height 14
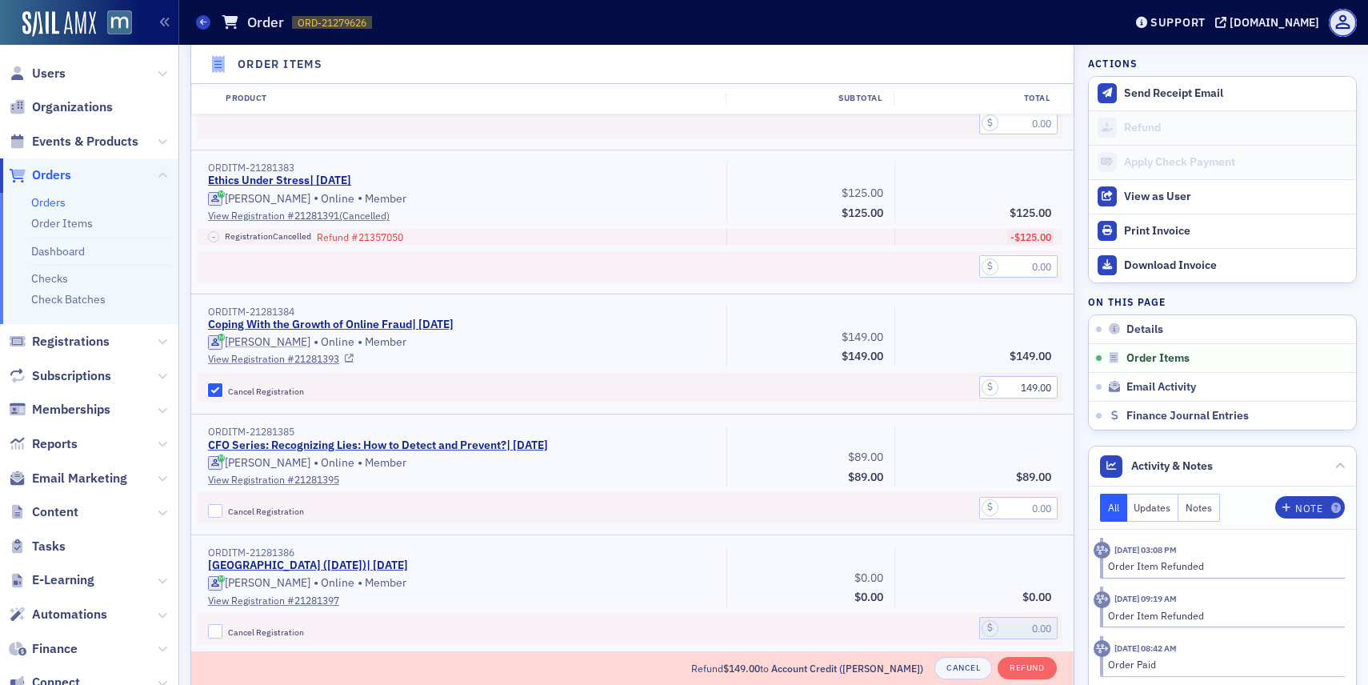
checkbox input "true"
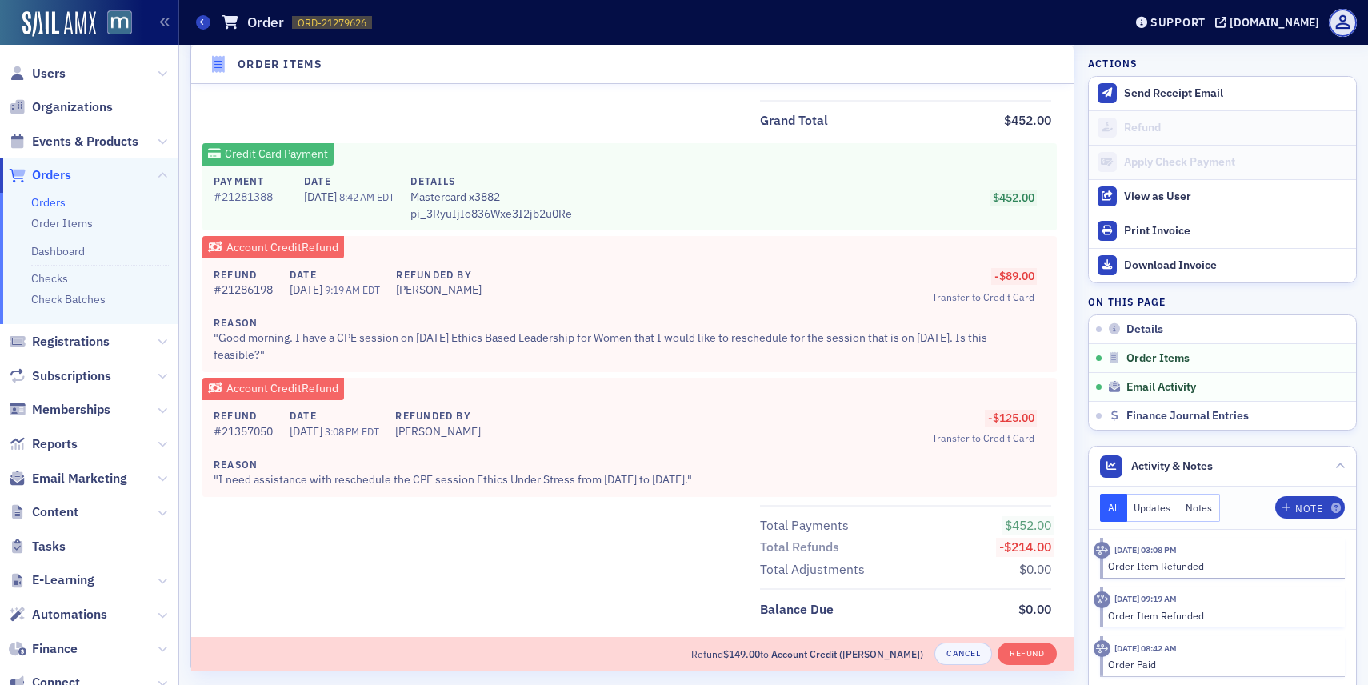
scroll to position [1447, 0]
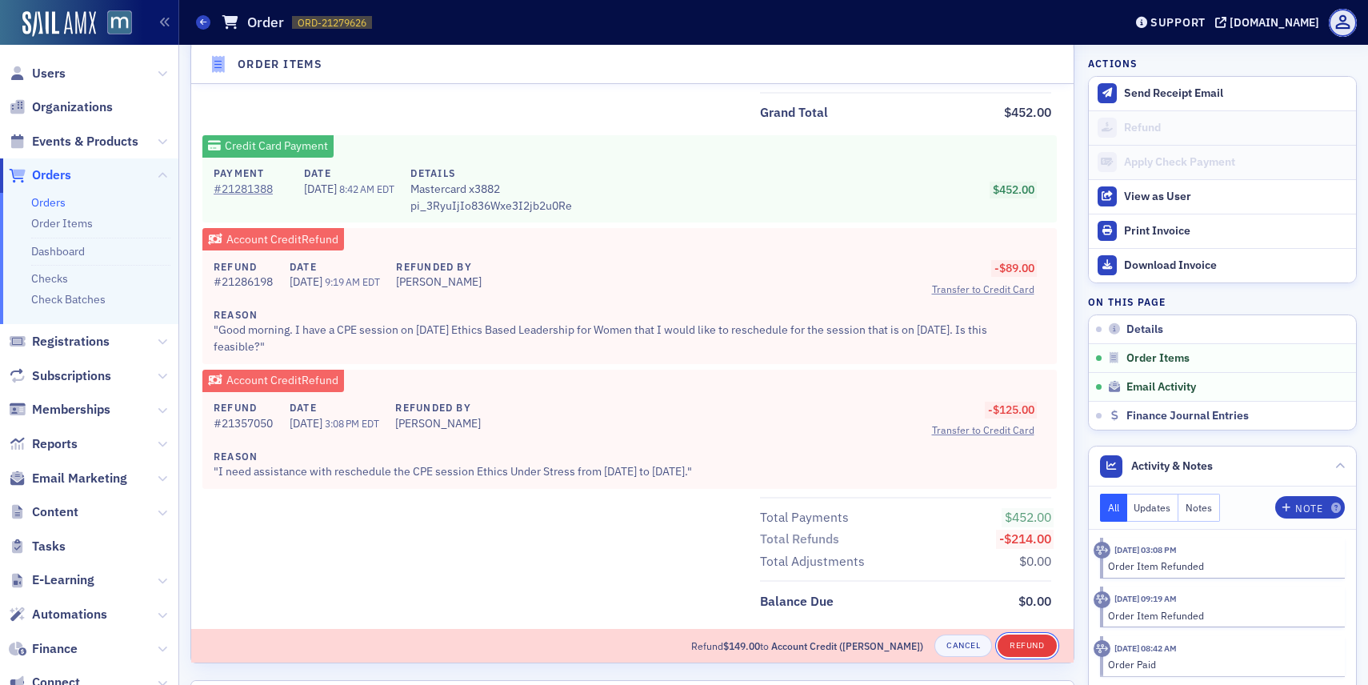
click at [1013, 643] on button "Refund" at bounding box center [1026, 645] width 58 height 22
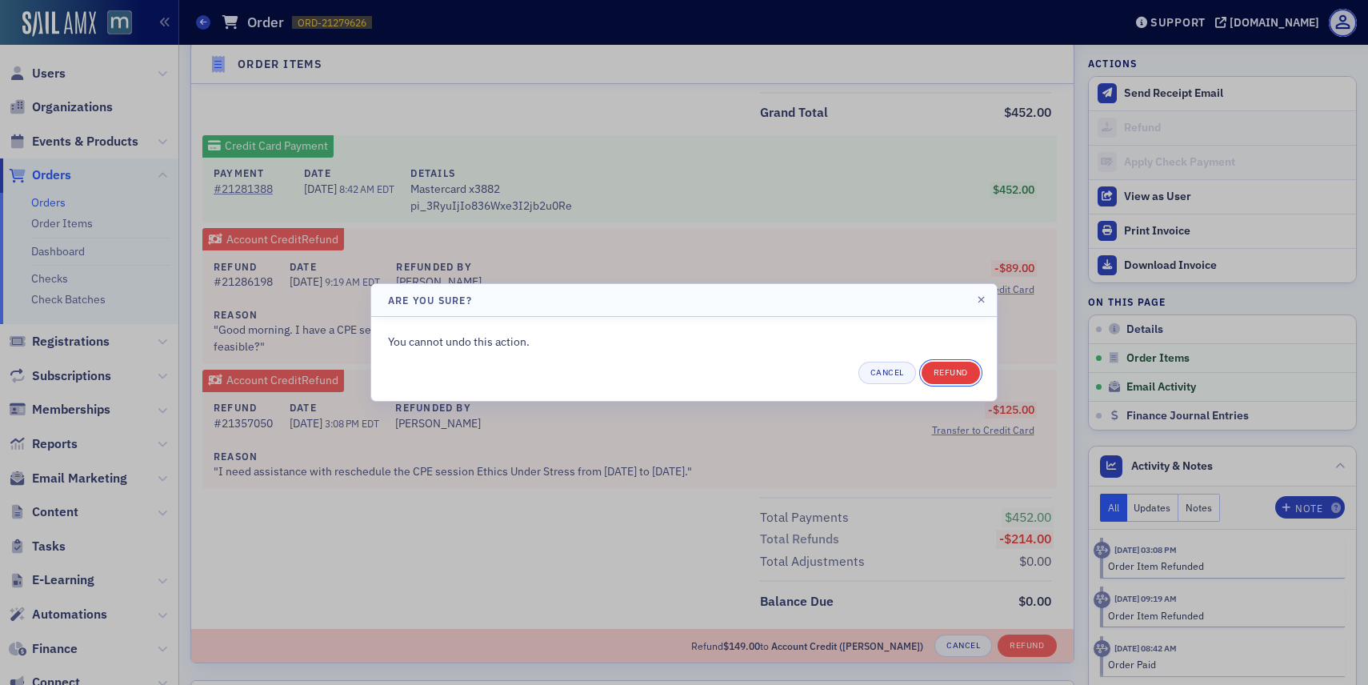
click at [962, 369] on button "Refund" at bounding box center [950, 373] width 58 height 22
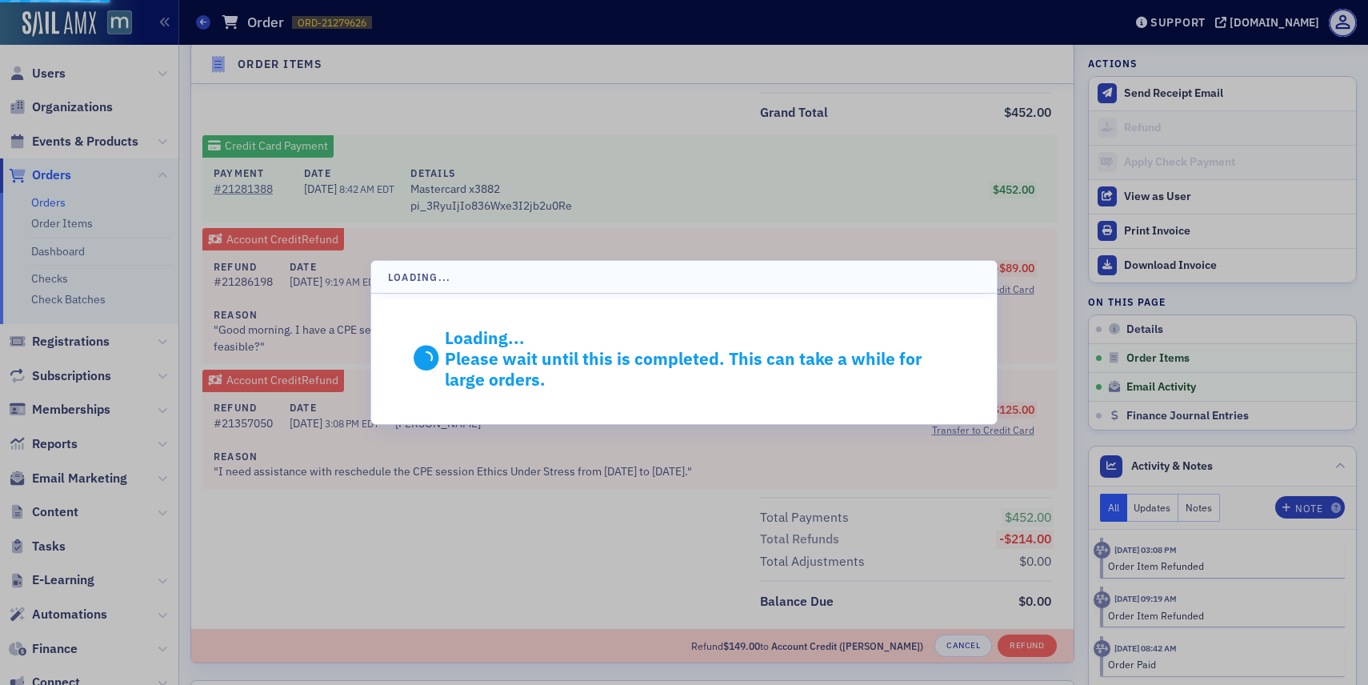
scroll to position [1370, 0]
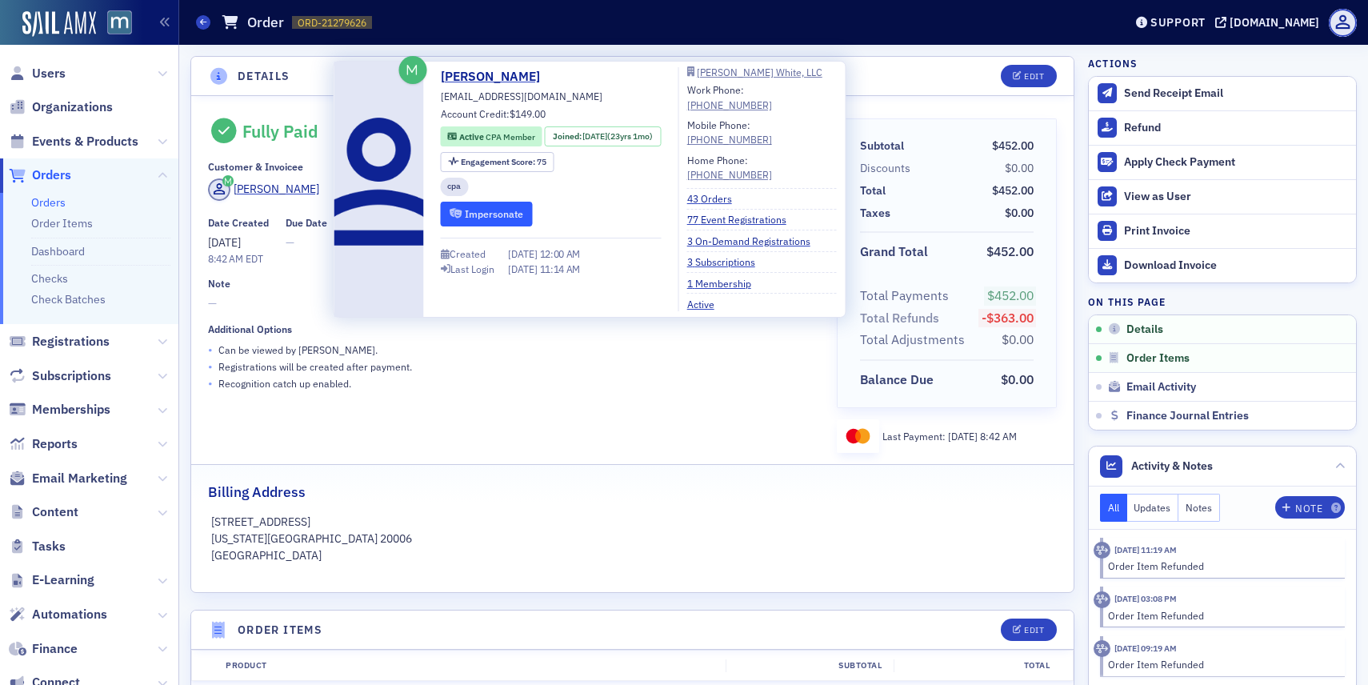
click at [466, 211] on button "Impersonate" at bounding box center [487, 214] width 92 height 25
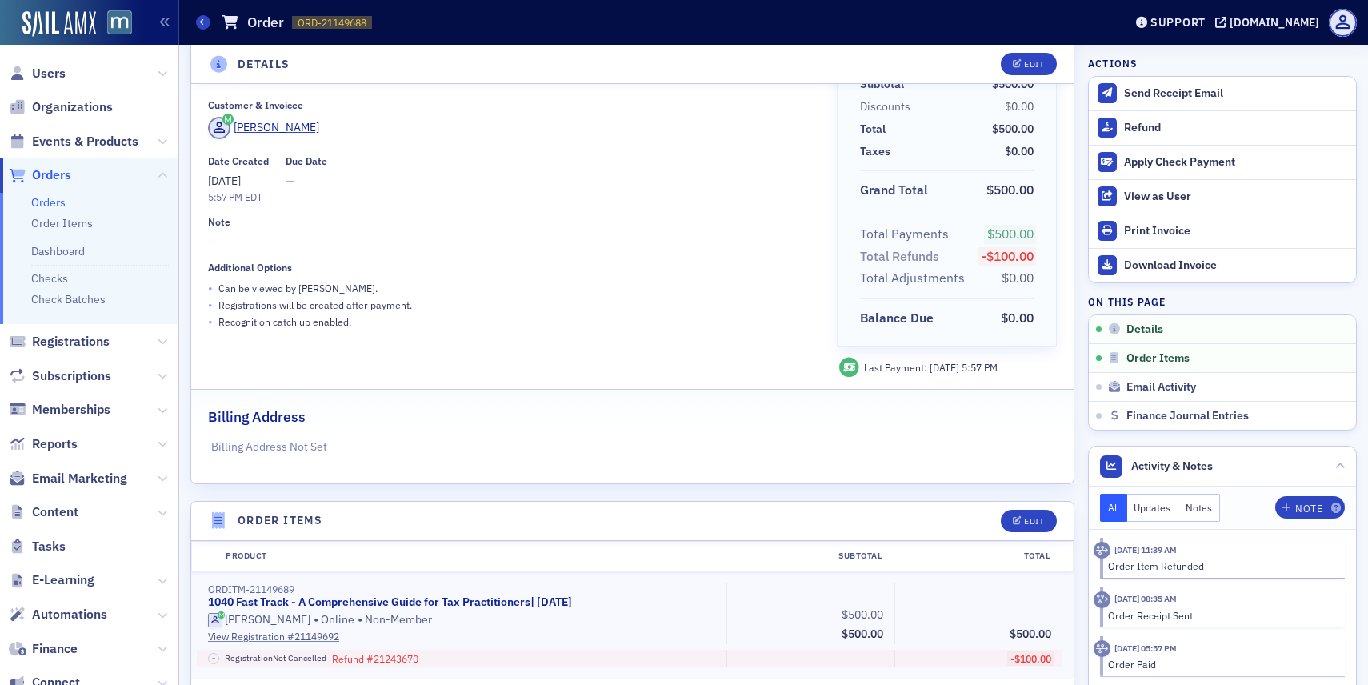
scroll to position [73, 0]
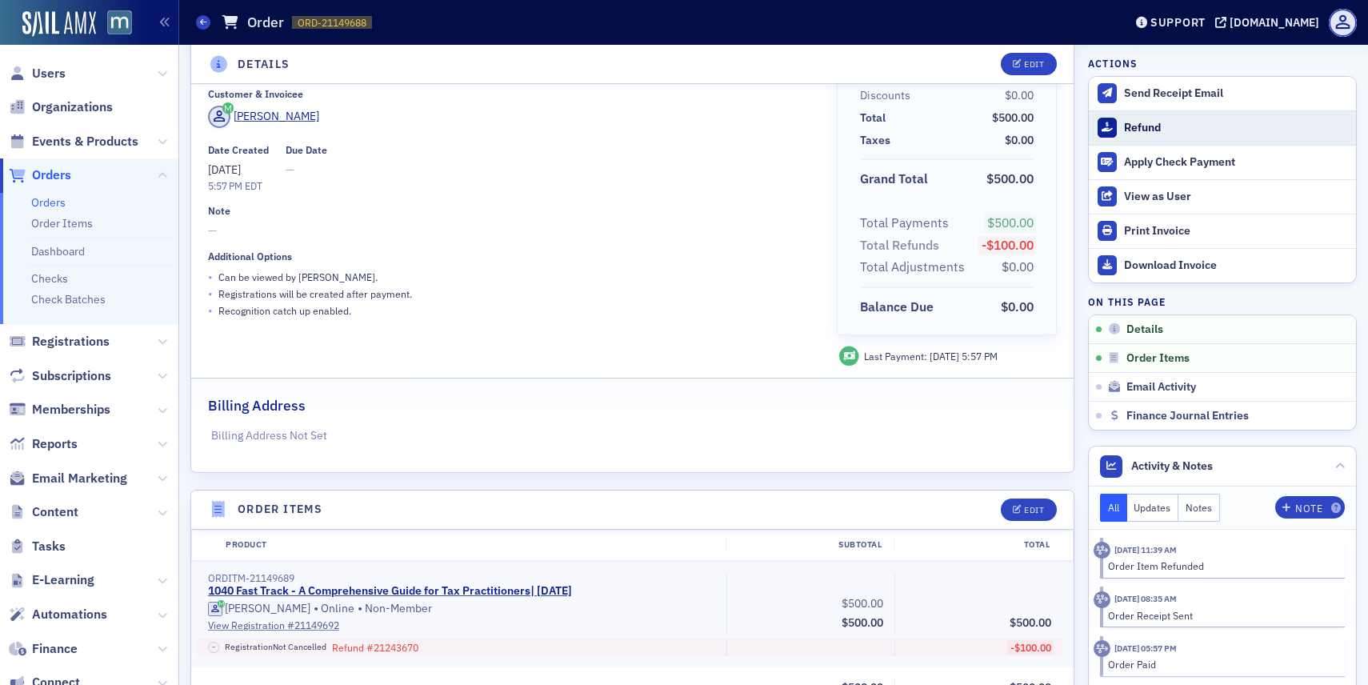
click at [1120, 135] on button "Refund" at bounding box center [1222, 127] width 267 height 34
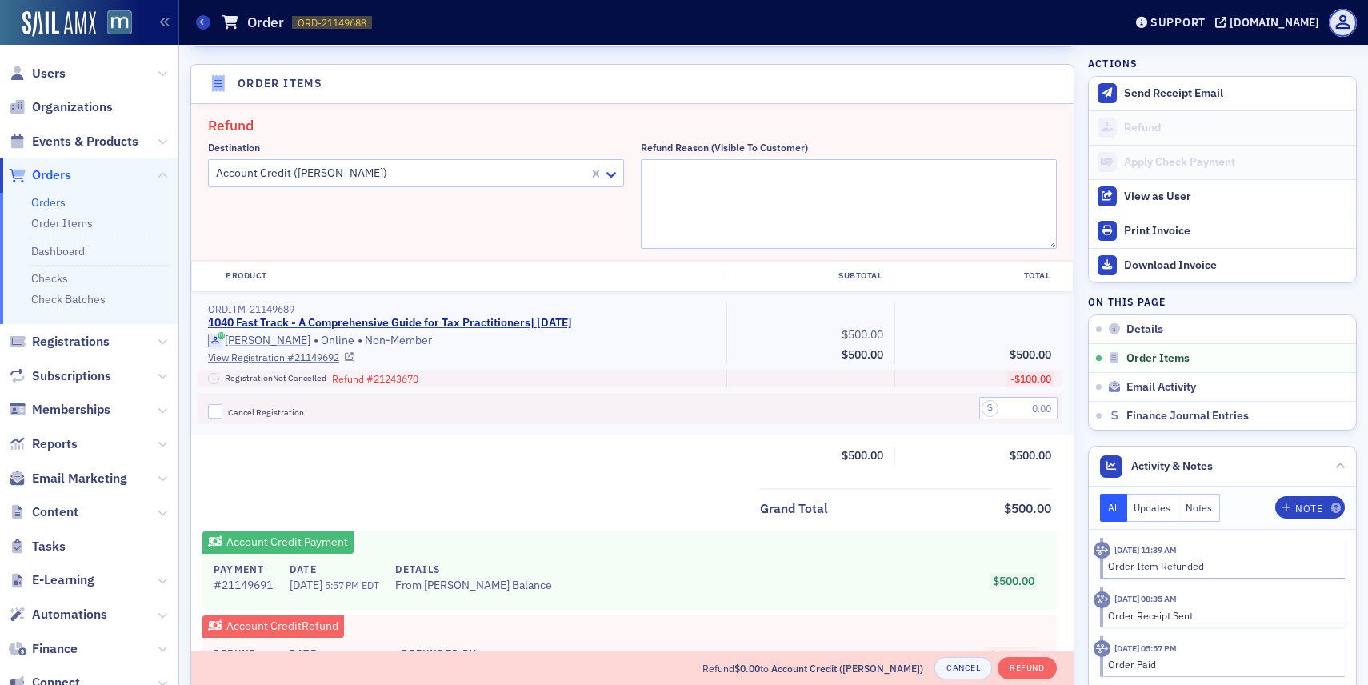
scroll to position [510, 0]
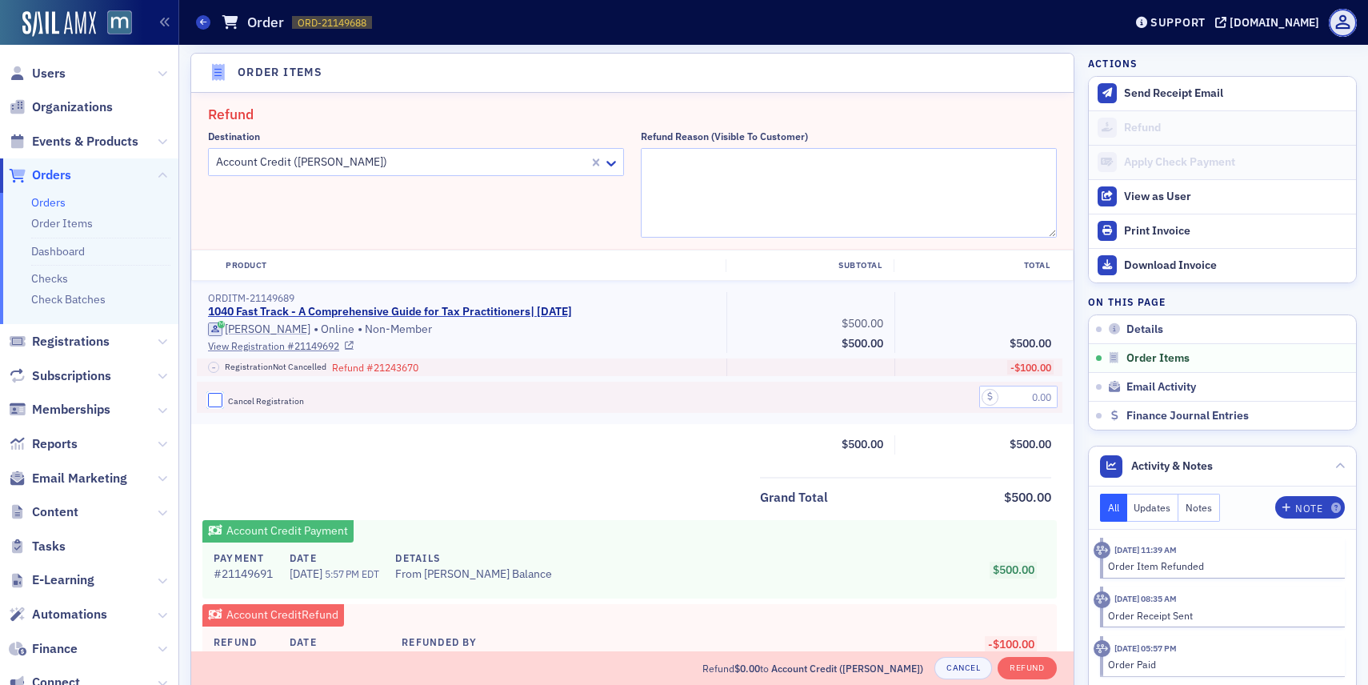
click at [221, 397] on input "Cancel Registration" at bounding box center [215, 400] width 14 height 14
checkbox input "true"
click at [691, 165] on textarea "Refund Reason (Visible to Customer)" at bounding box center [849, 193] width 416 height 90
type textarea "Member had surgery and will not be able to attend!"
click at [1013, 396] on input "text" at bounding box center [1018, 397] width 78 height 22
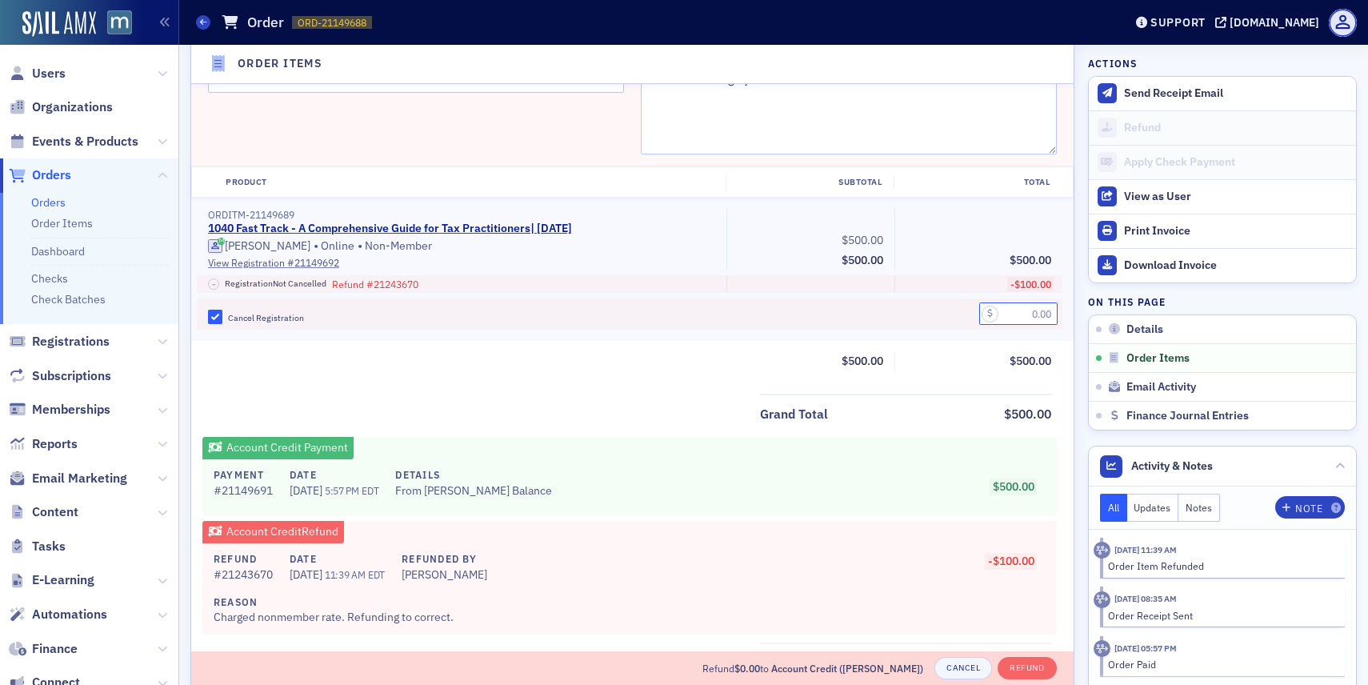
scroll to position [598, 0]
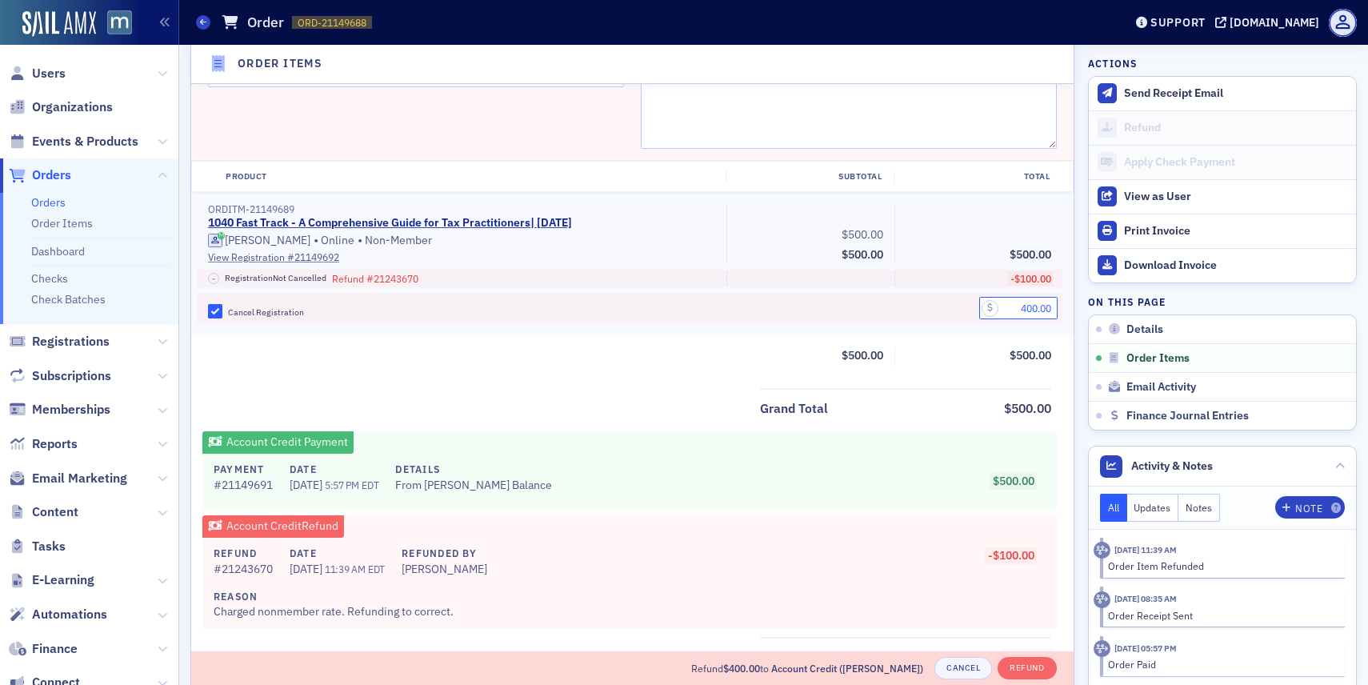
type input "400.00"
click at [950, 515] on div "Account Credit Refund Refund # 21243670 Date 7/29/2025 11:39 AM EDT Refunded By…" at bounding box center [629, 572] width 854 height 114
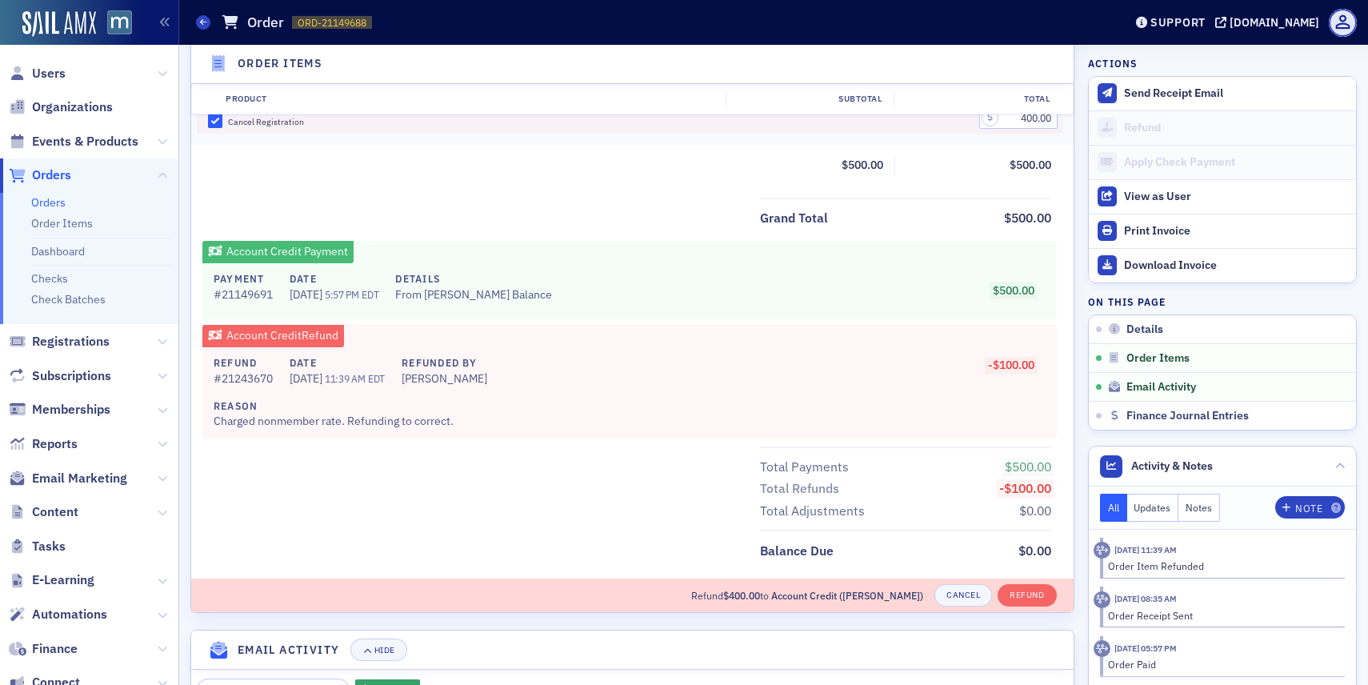
scroll to position [793, 0]
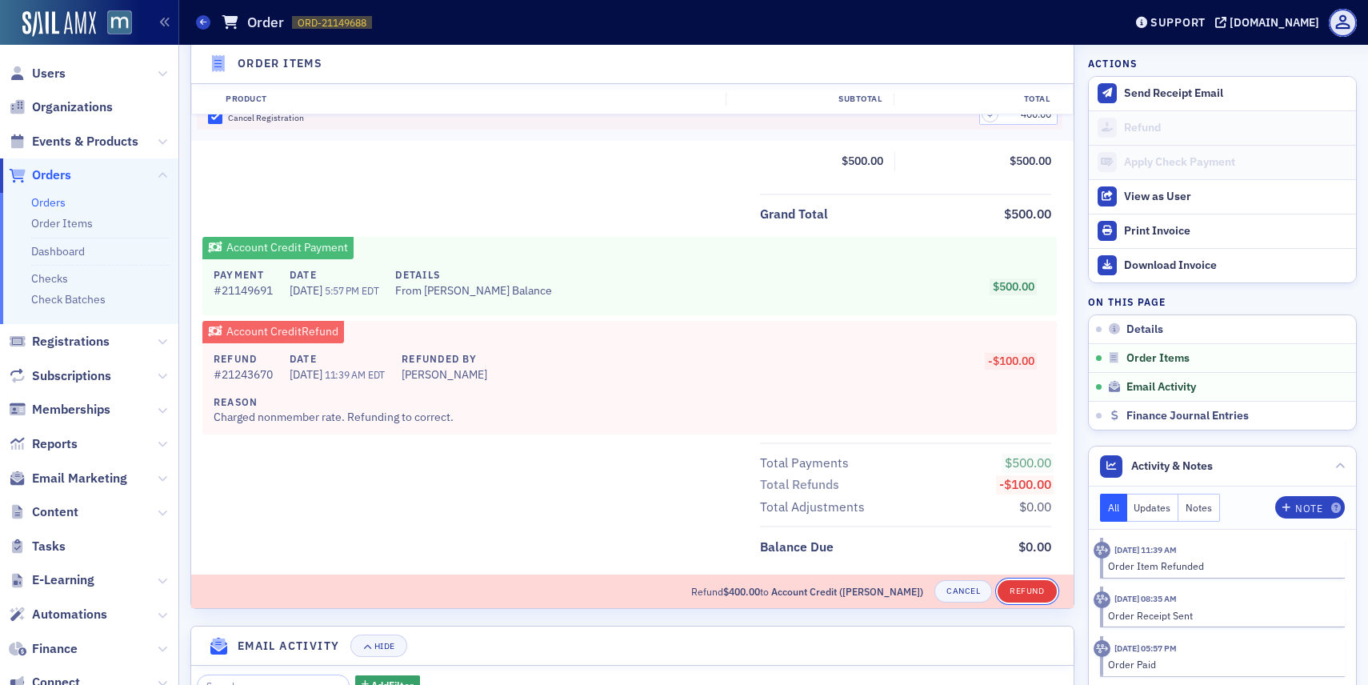
click at [1025, 593] on button "Refund" at bounding box center [1026, 591] width 58 height 22
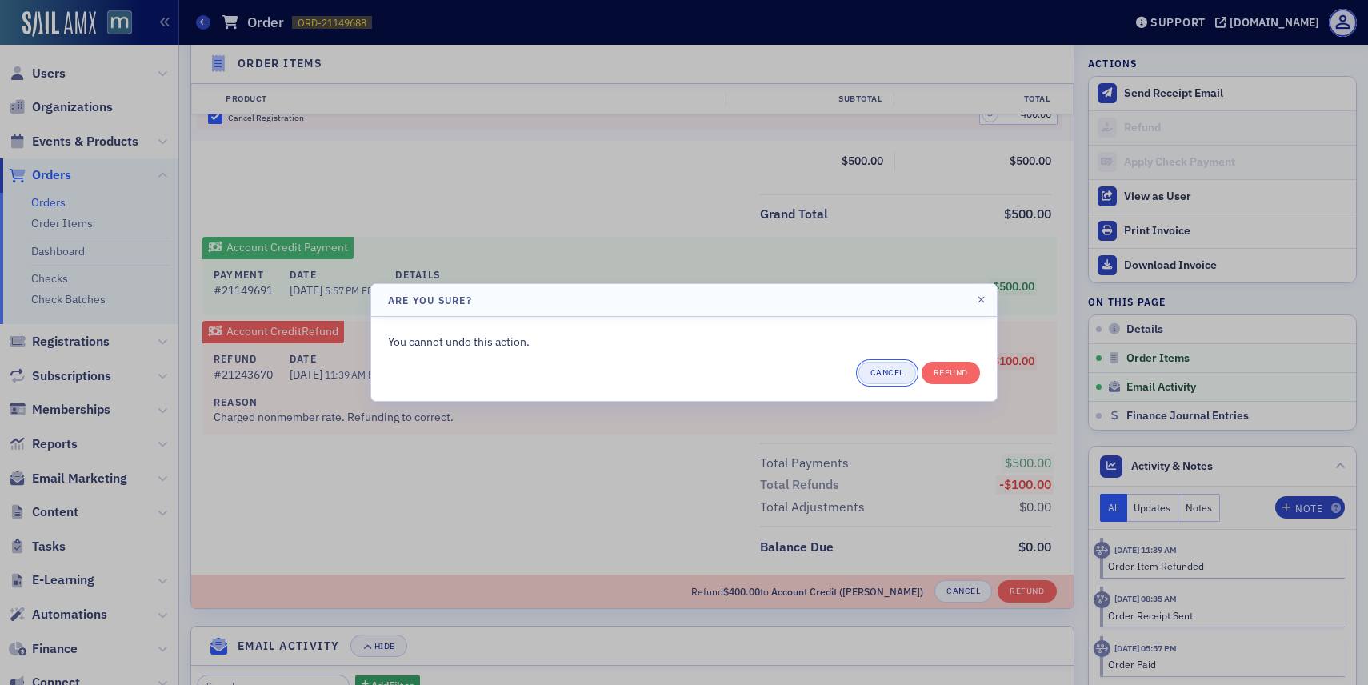
click at [906, 366] on button "Cancel" at bounding box center [887, 373] width 58 height 22
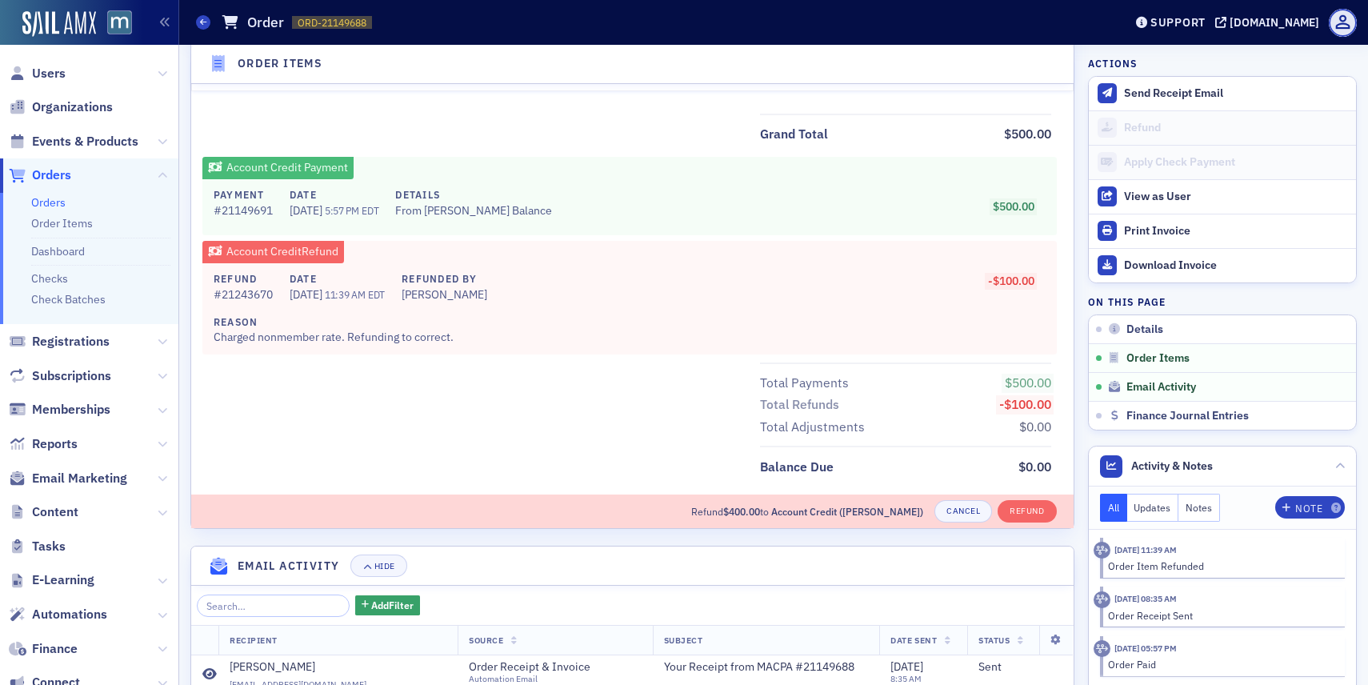
scroll to position [909, 0]
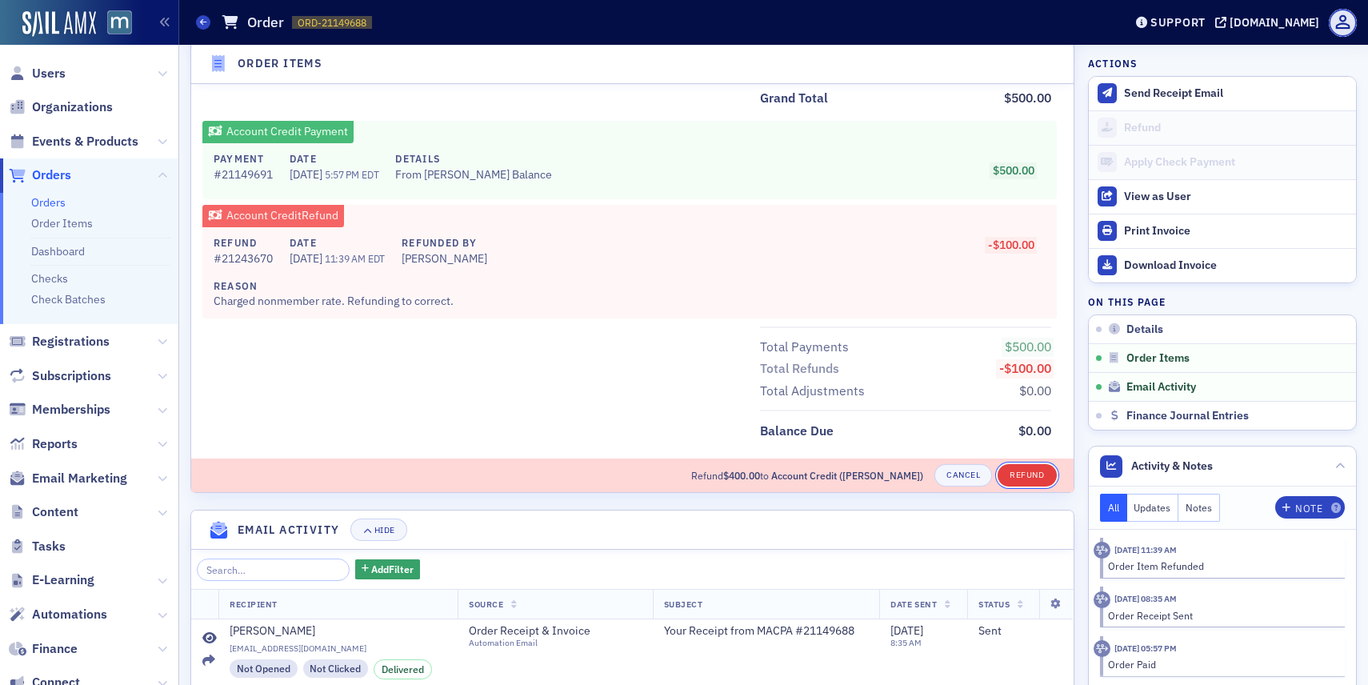
click at [1031, 486] on button "Refund" at bounding box center [1026, 475] width 58 height 22
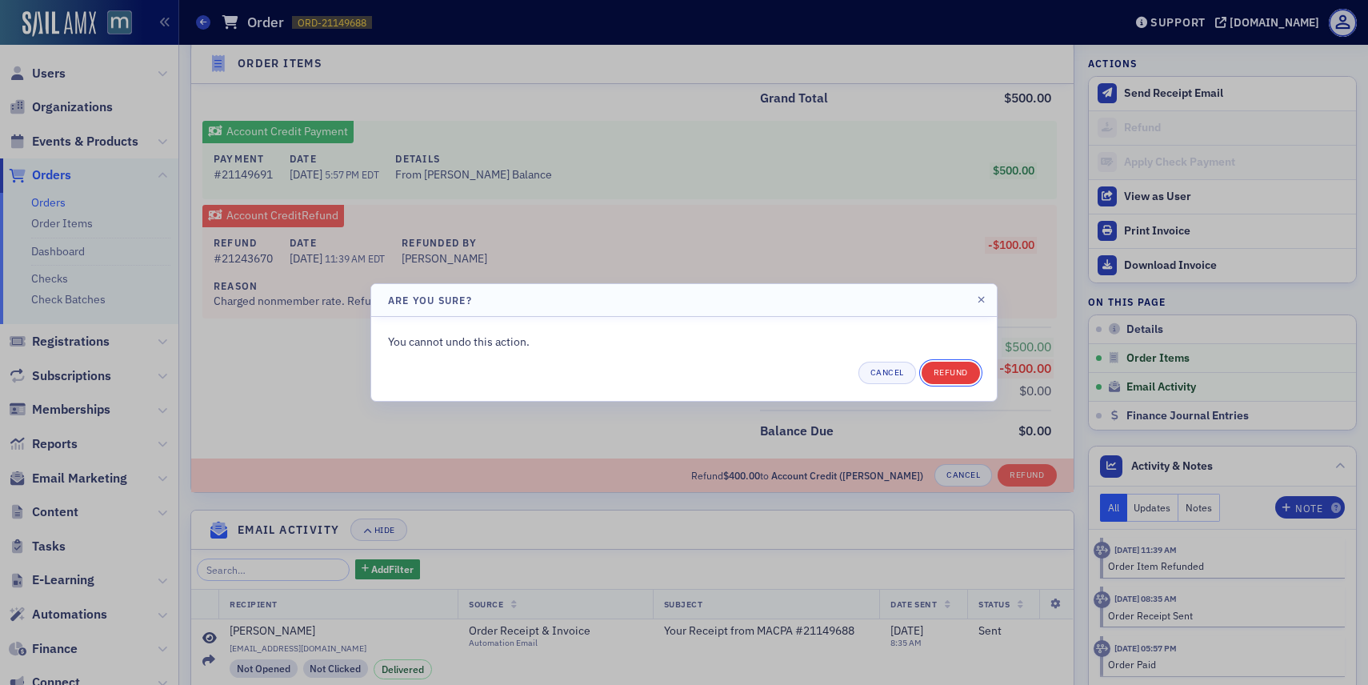
click at [938, 374] on button "Refund" at bounding box center [950, 373] width 58 height 22
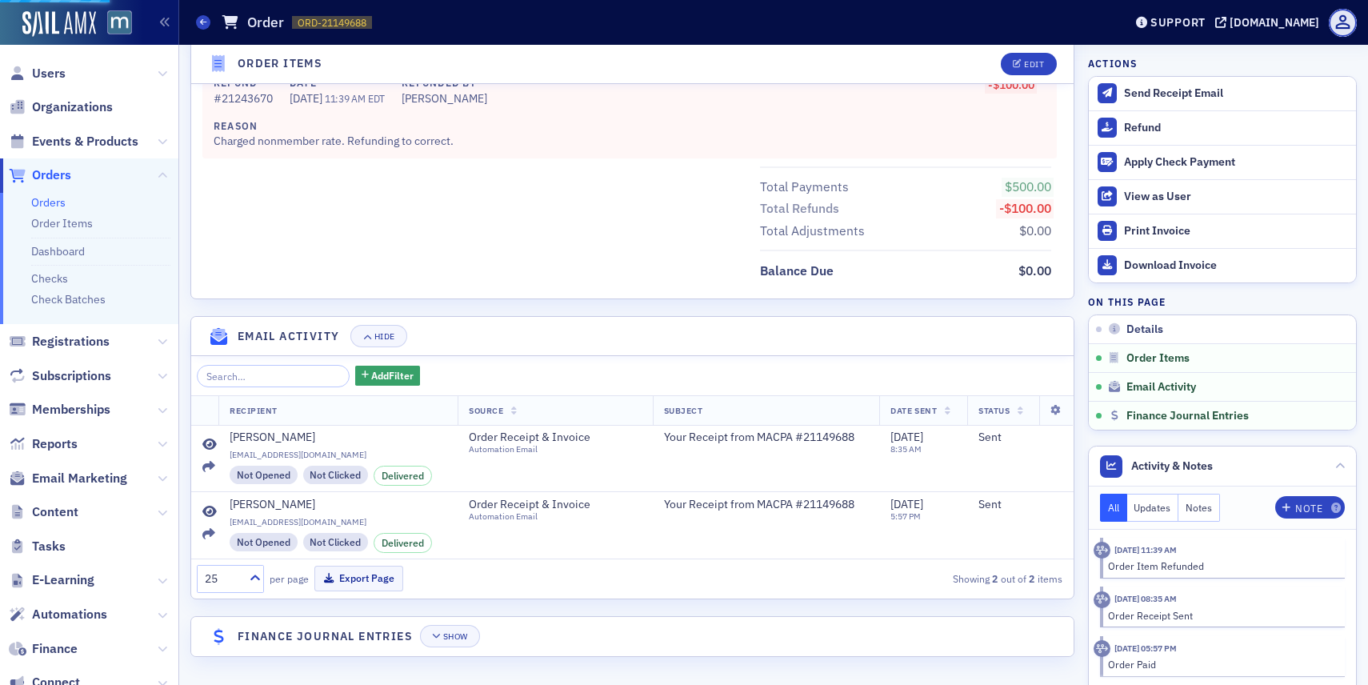
scroll to position [874, 0]
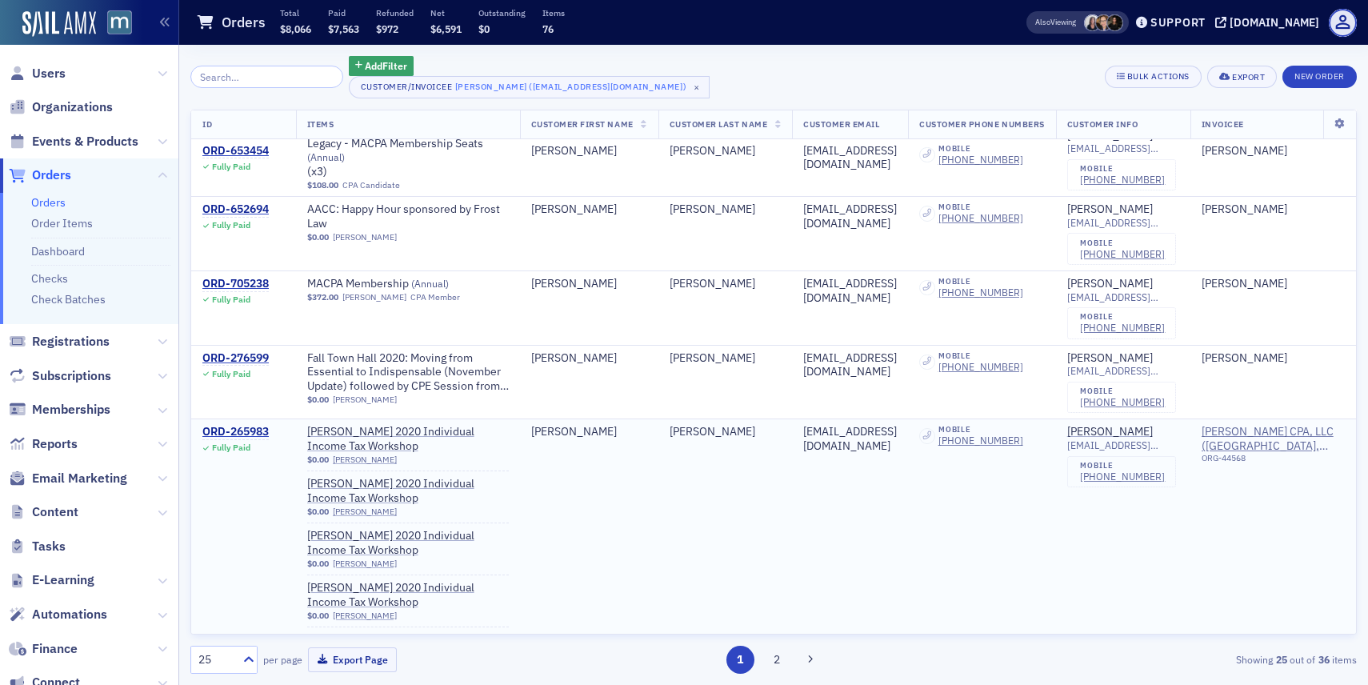
scroll to position [2038, 0]
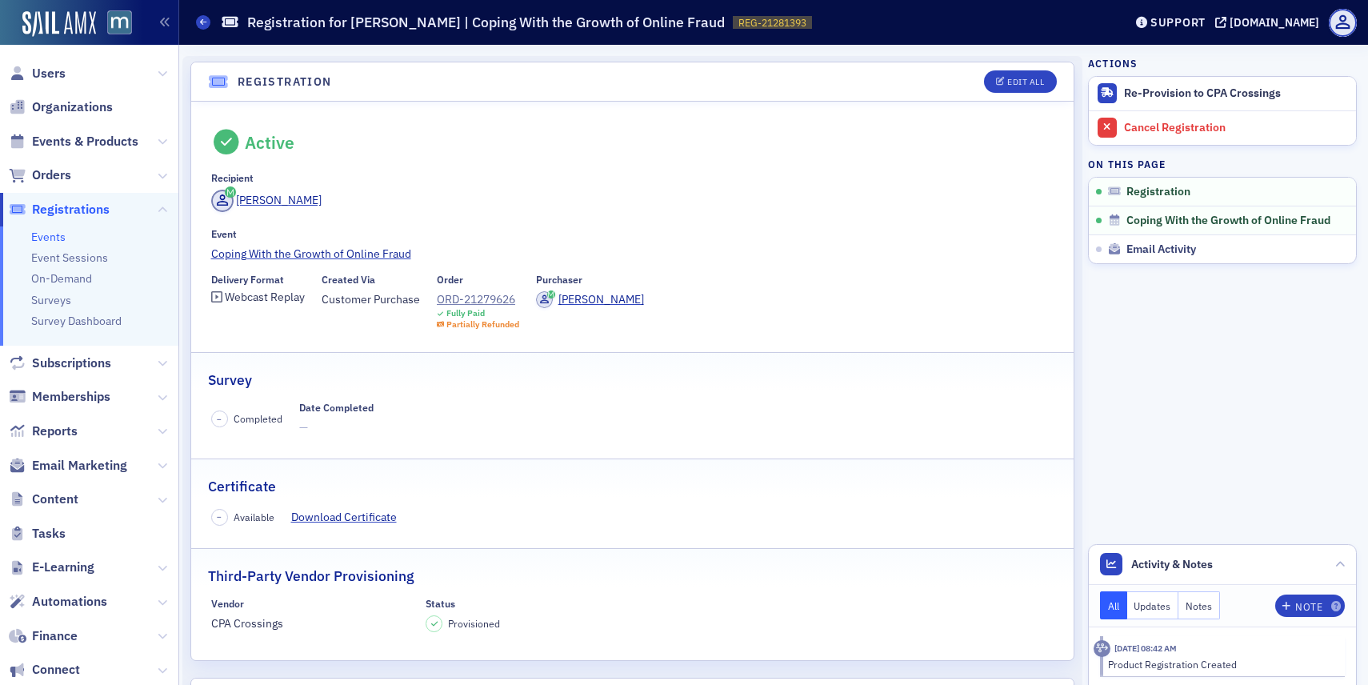
scroll to position [82, 0]
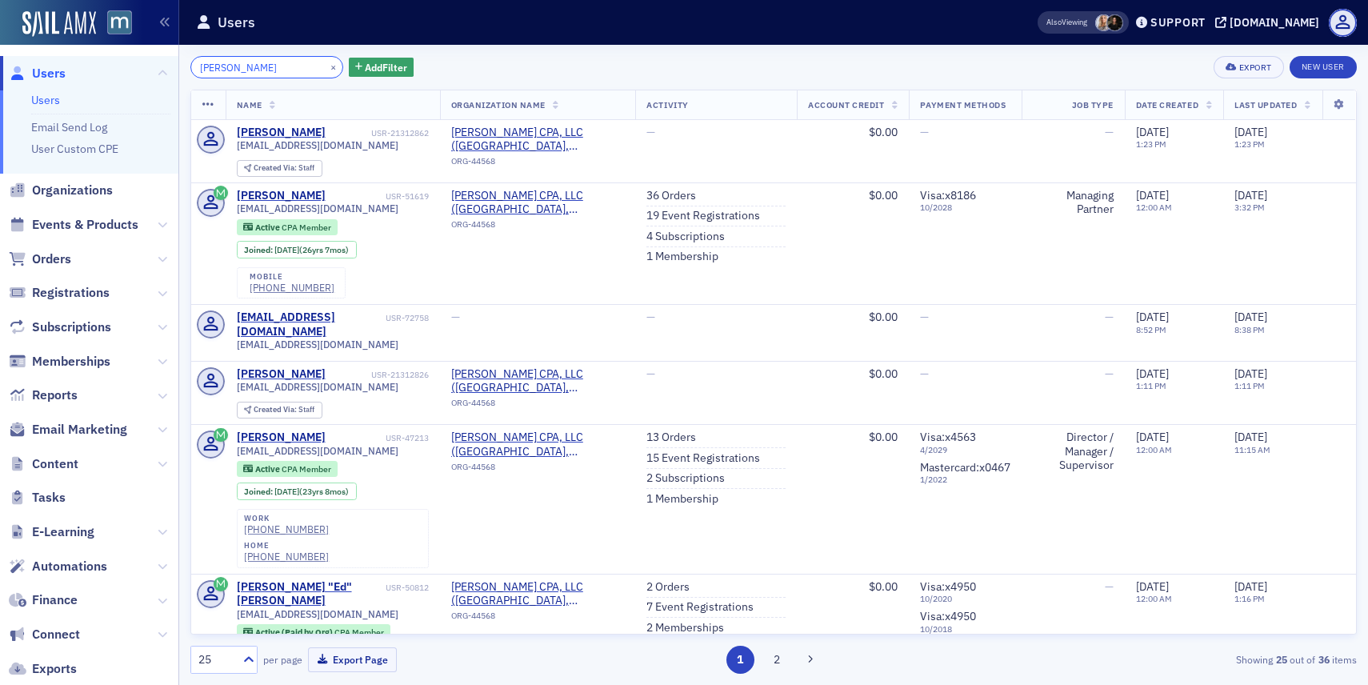
click at [312, 76] on input "[PERSON_NAME]" at bounding box center [266, 67] width 153 height 22
click at [312, 76] on input "kullman" at bounding box center [266, 67] width 153 height 22
click at [326, 67] on button "×" at bounding box center [333, 66] width 14 height 14
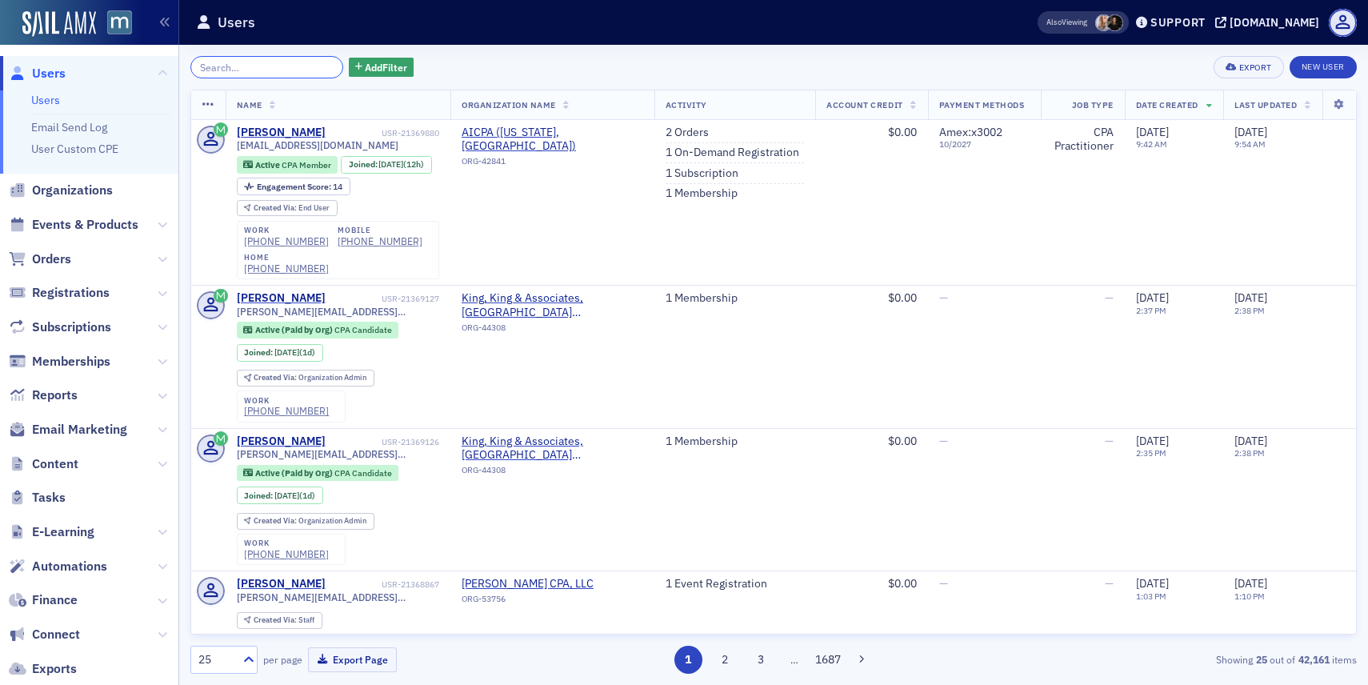
click at [312, 67] on input "search" at bounding box center [266, 67] width 153 height 22
paste input "Aquila Gilmore"
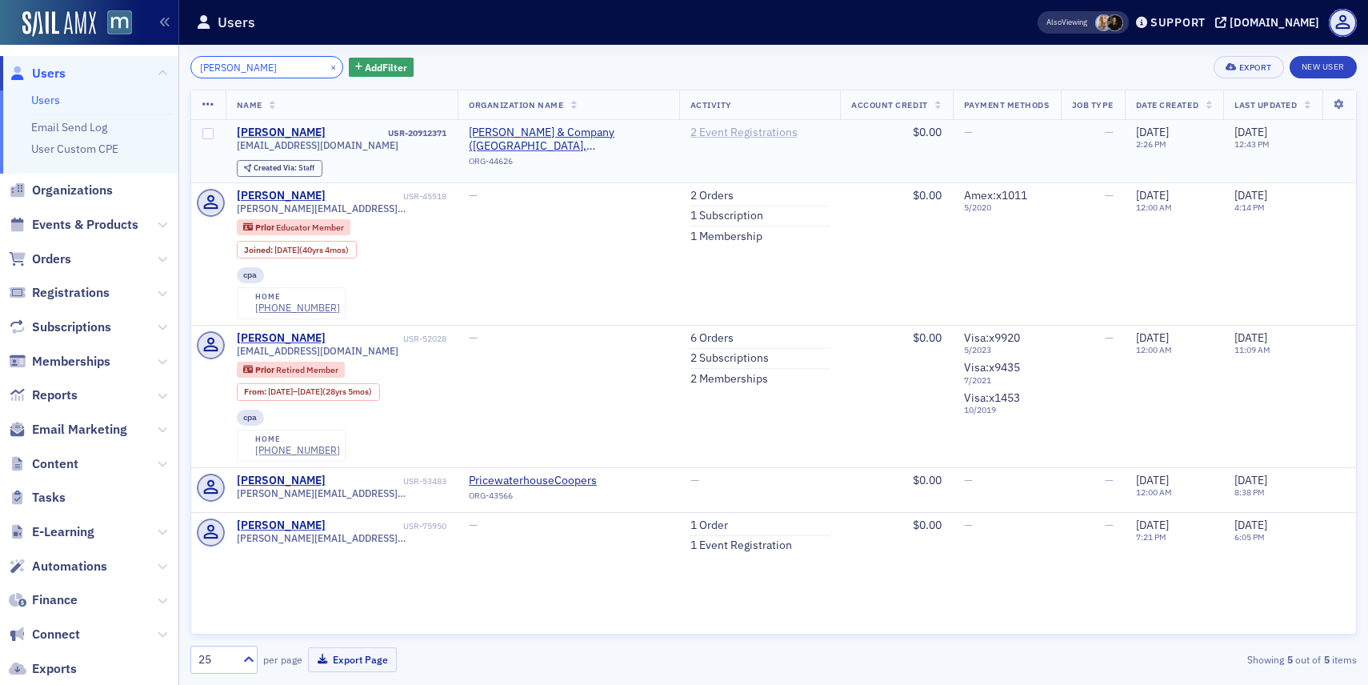
type input "Aquila Gilmore"
click at [711, 137] on link "2 Event Registrations" at bounding box center [743, 133] width 107 height 14
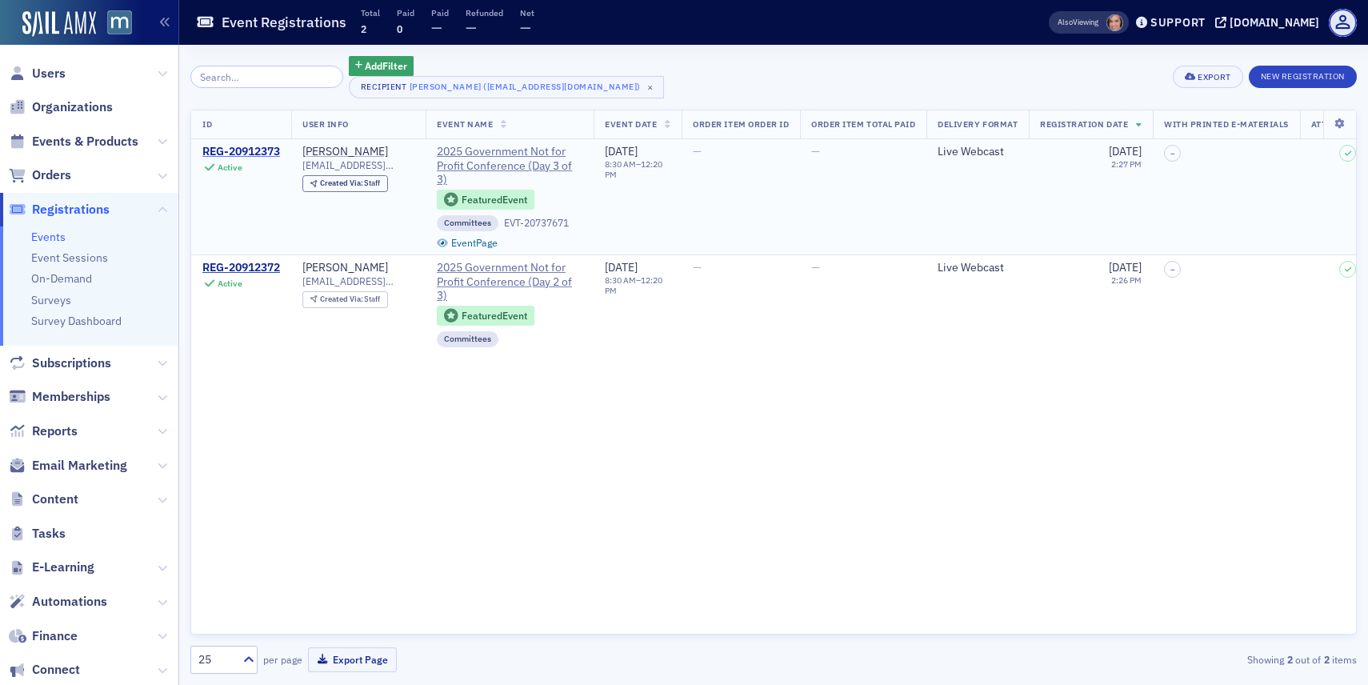
click at [234, 151] on div "REG-20912373" at bounding box center [241, 152] width 78 height 14
click at [256, 270] on div "REG-20912372" at bounding box center [241, 268] width 78 height 14
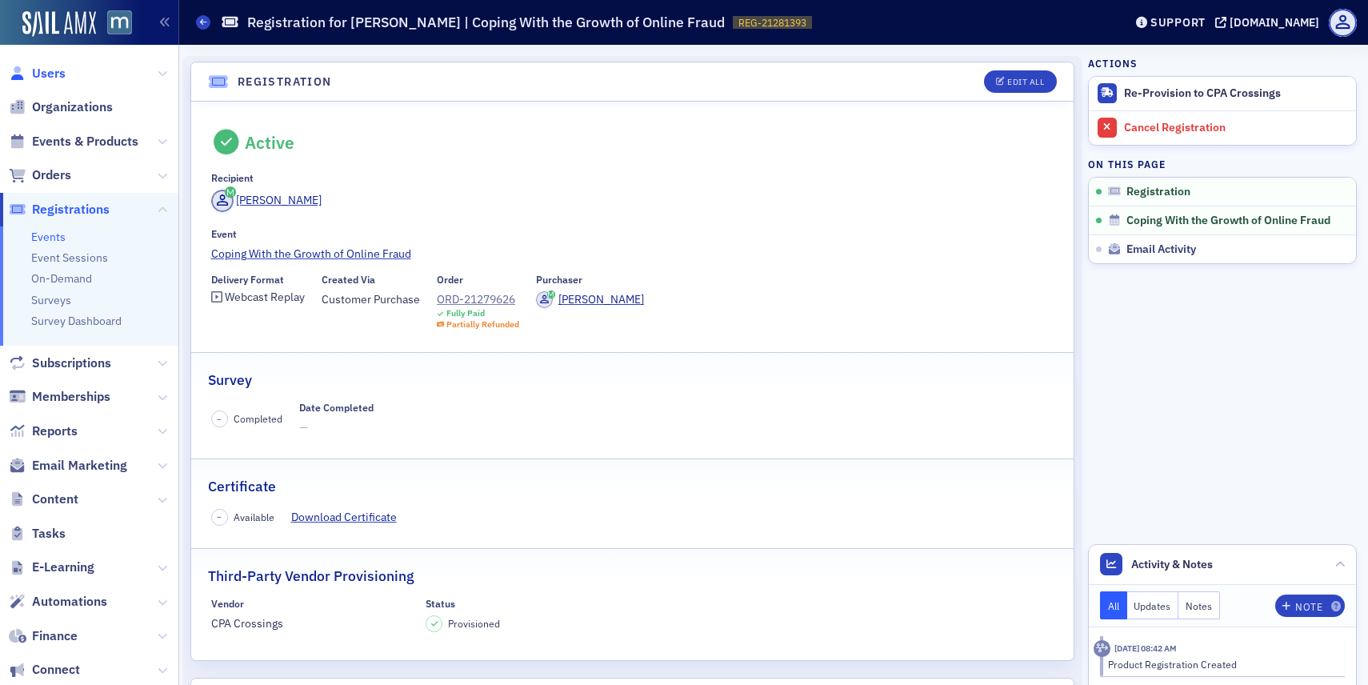
scroll to position [82, 0]
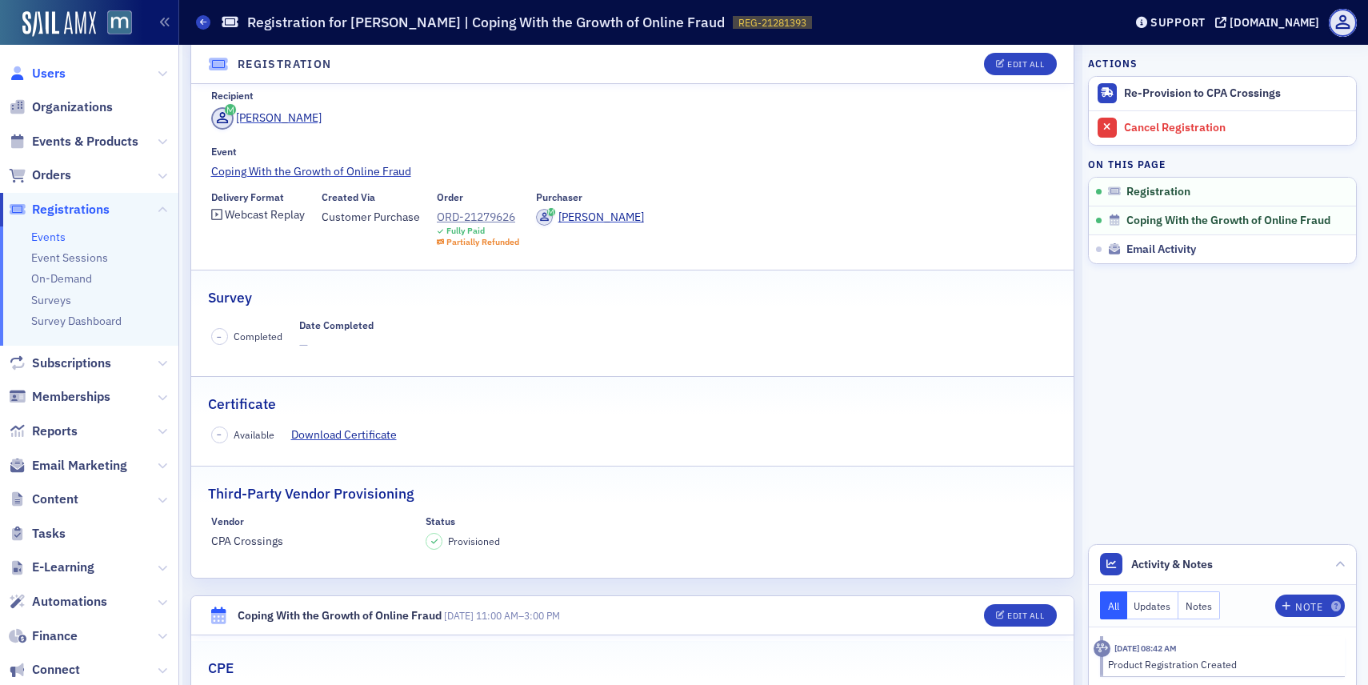
click at [56, 71] on span "Users" at bounding box center [49, 74] width 34 height 18
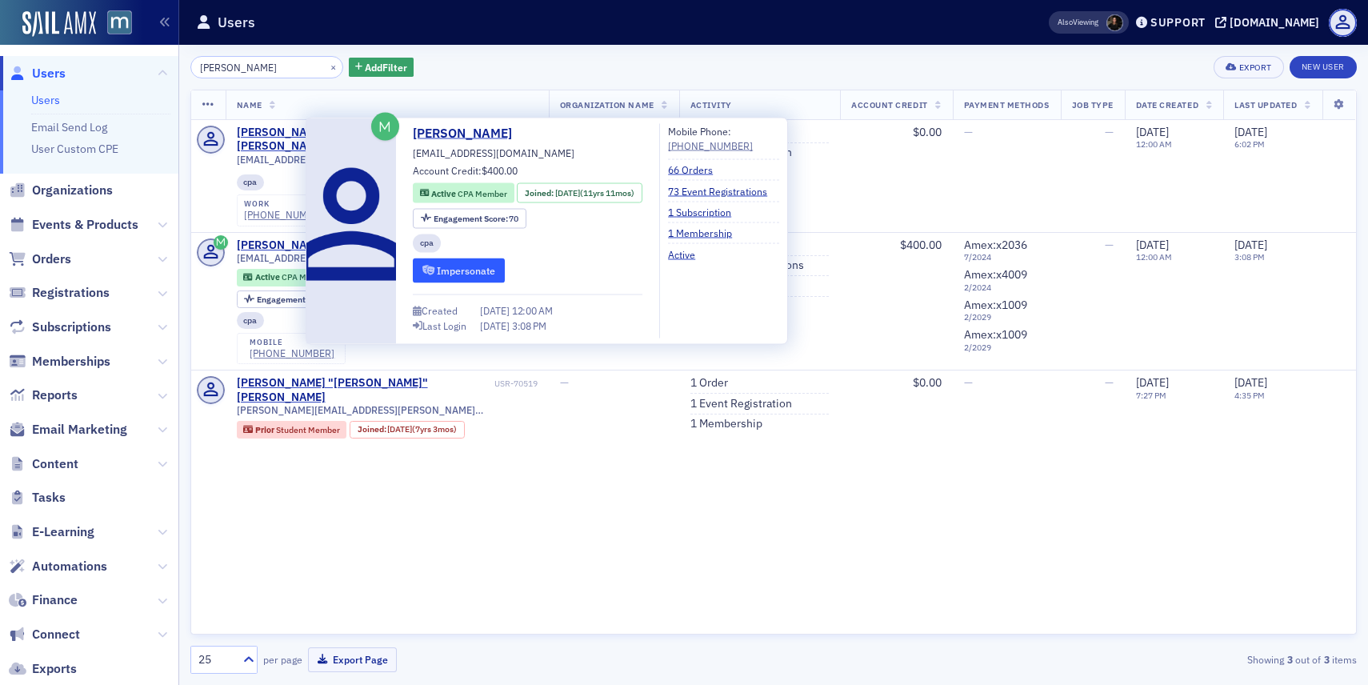
type input "[PERSON_NAME]"
click at [449, 270] on button "Impersonate" at bounding box center [459, 270] width 92 height 25
